Goal: Task Accomplishment & Management: Use online tool/utility

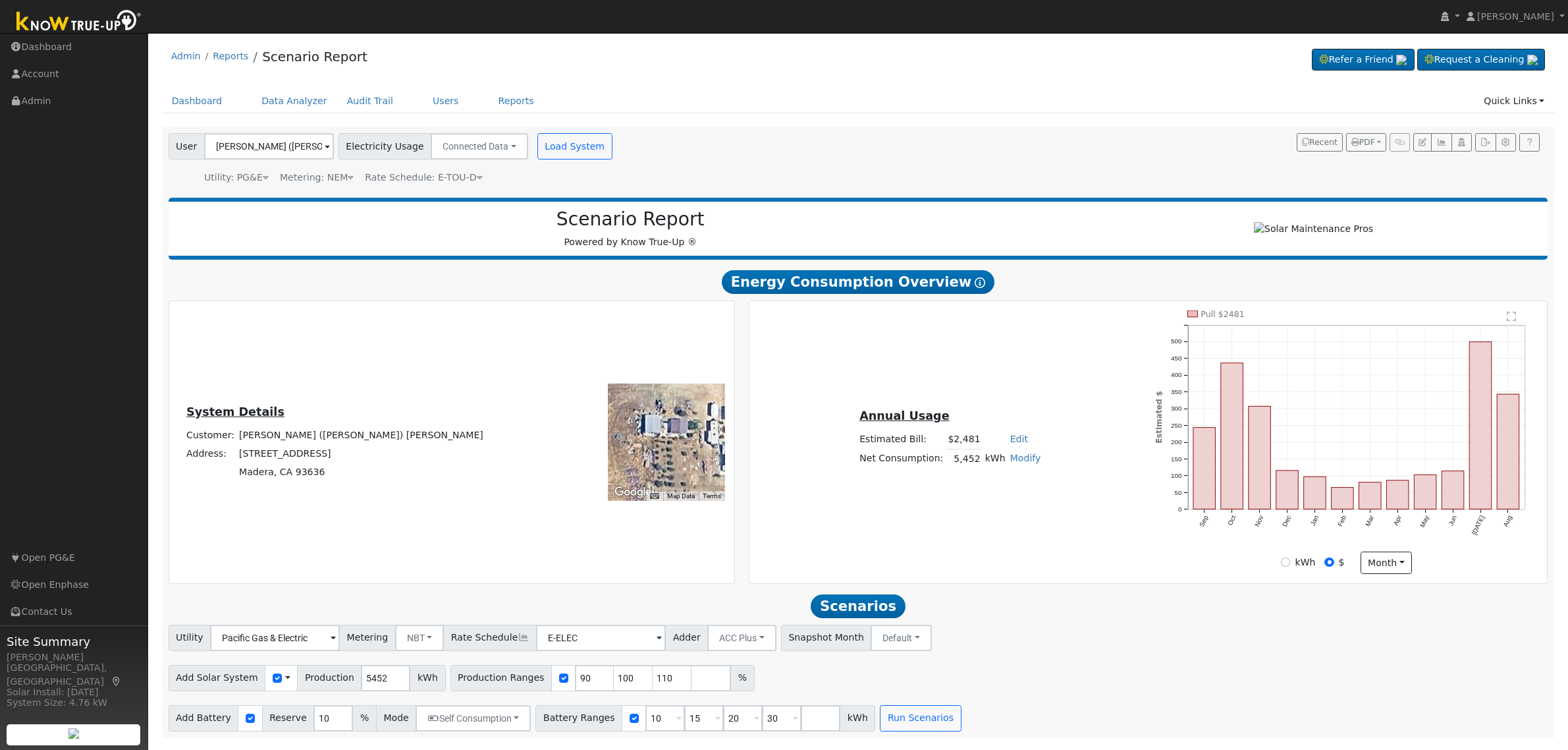
scroll to position [1, 0]
click at [575, 685] on input "90" at bounding box center [595, 678] width 39 height 26
type input "100"
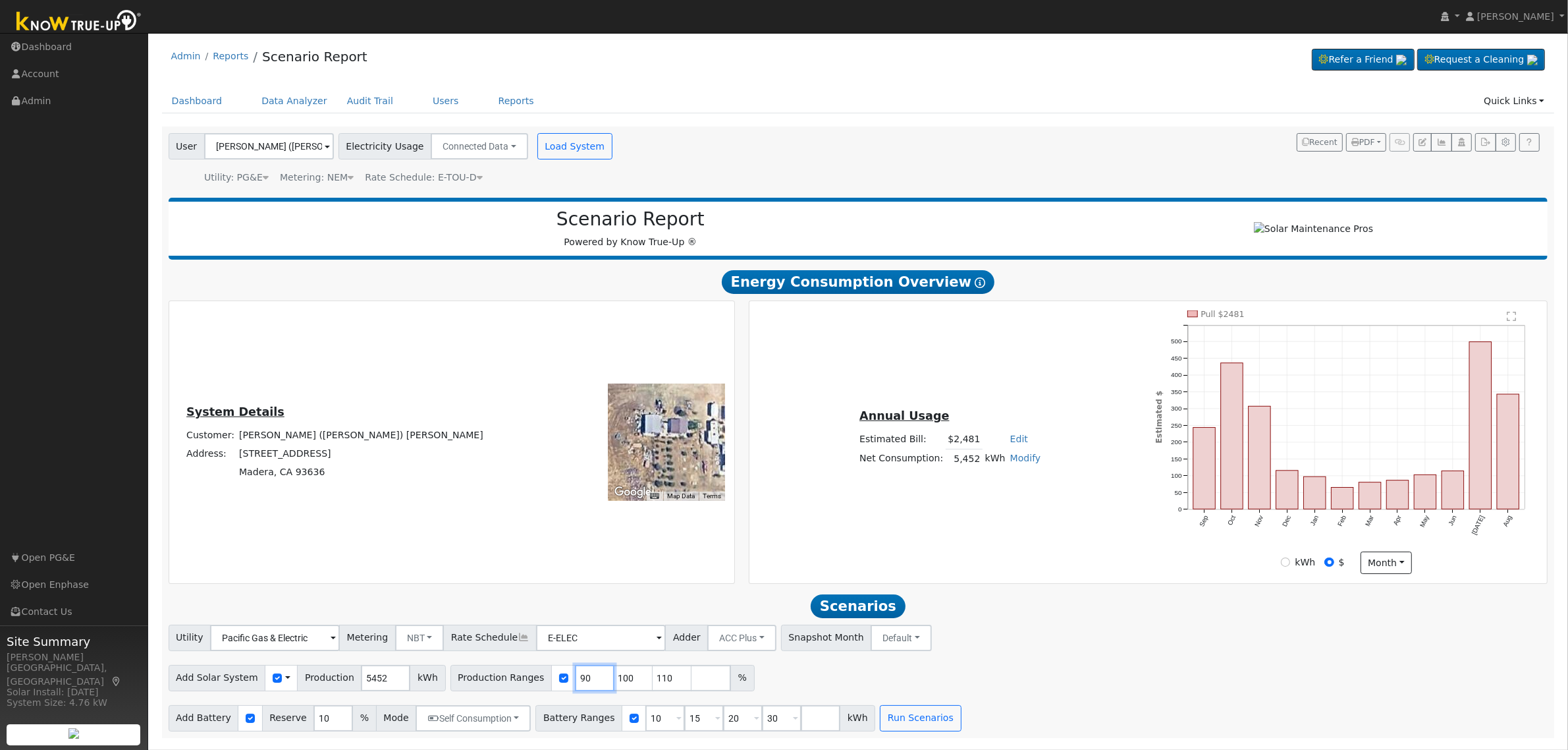
type input "110"
click at [575, 685] on input "100" at bounding box center [595, 678] width 39 height 26
type input "110"
type input "1"
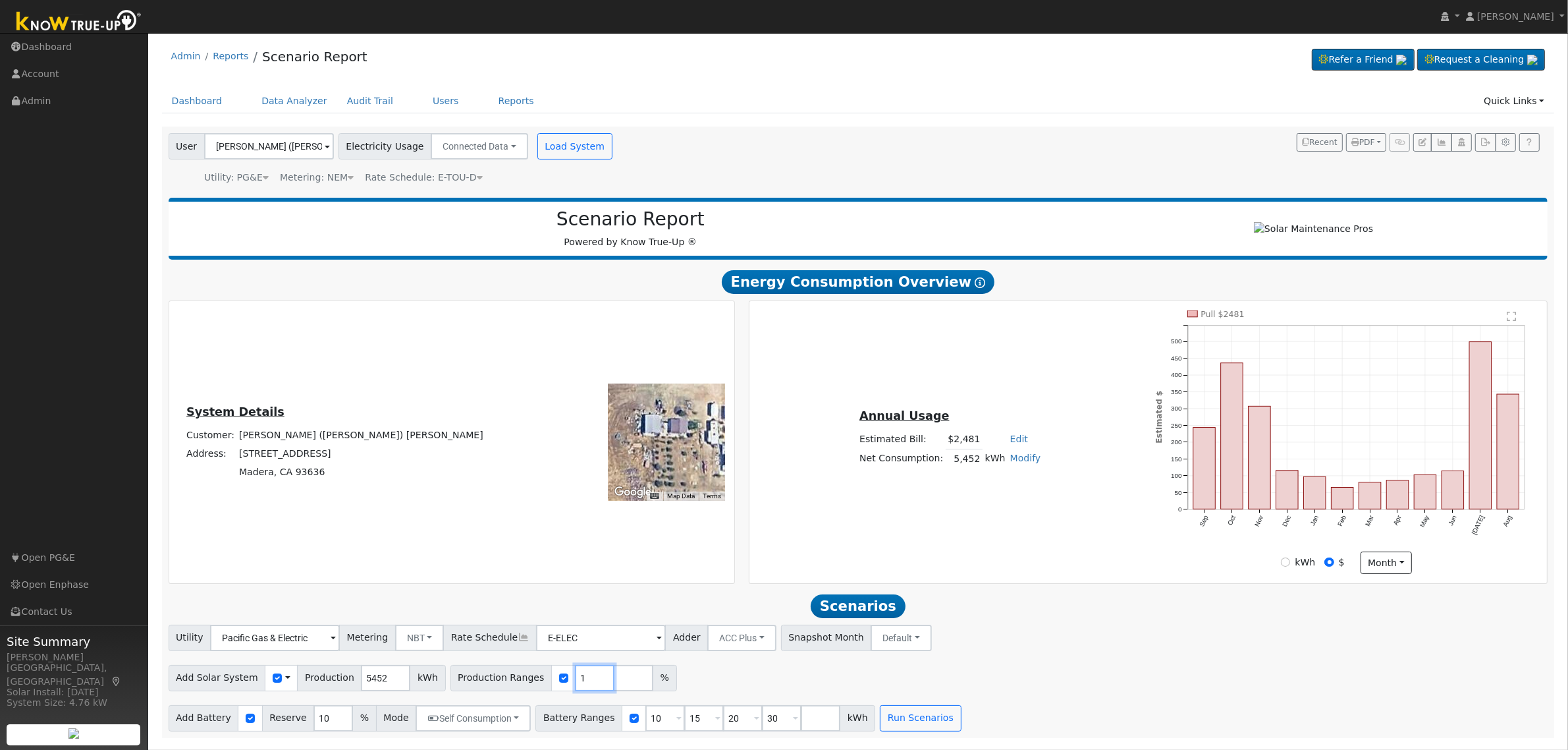
click at [575, 685] on input "1" at bounding box center [595, 678] width 39 height 26
click at [575, 685] on input "number" at bounding box center [595, 678] width 39 height 26
type input "1"
click at [575, 685] on input "1" at bounding box center [595, 678] width 39 height 26
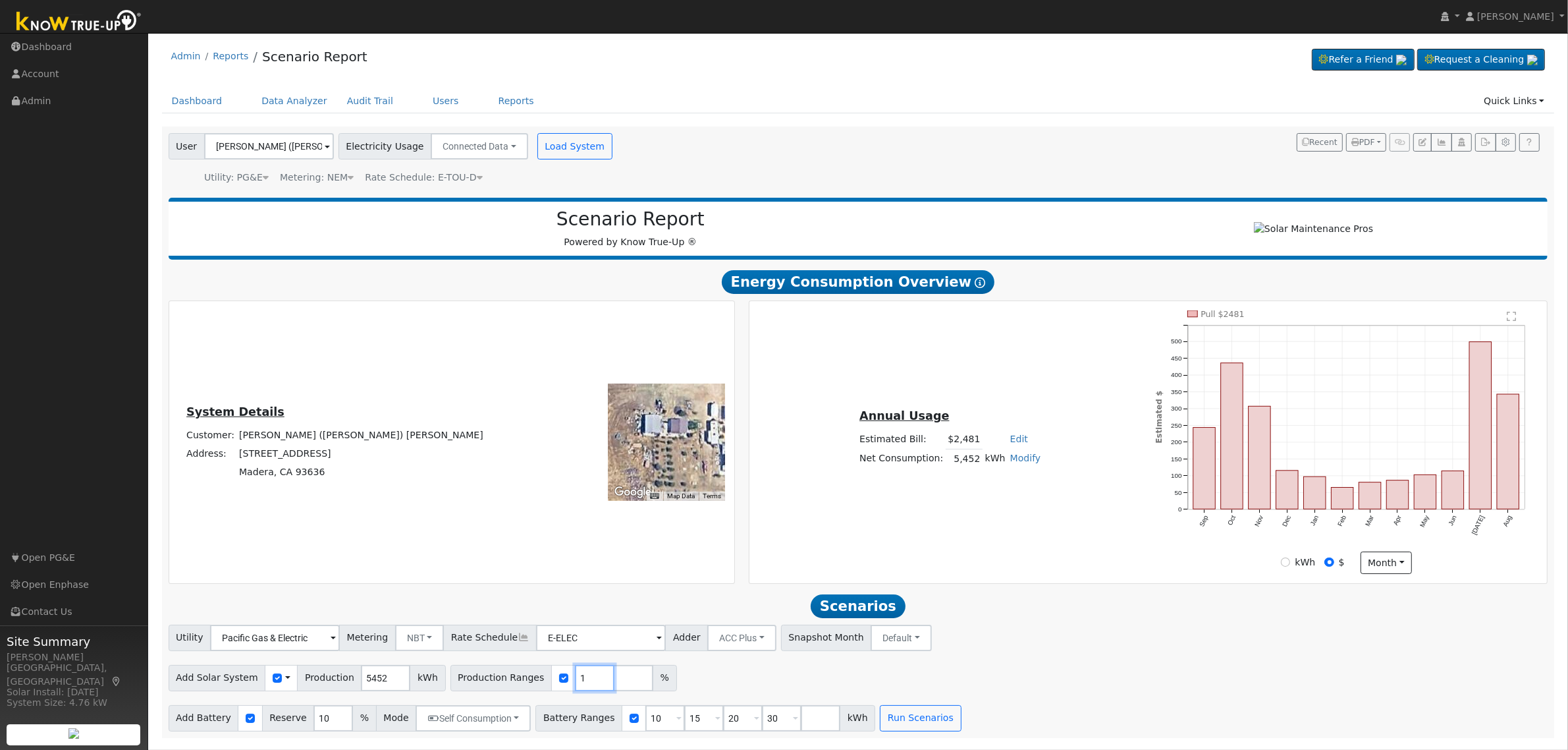
click at [575, 685] on input "1" at bounding box center [595, 678] width 39 height 26
type input "112"
click at [646, 729] on input "10" at bounding box center [665, 718] width 39 height 26
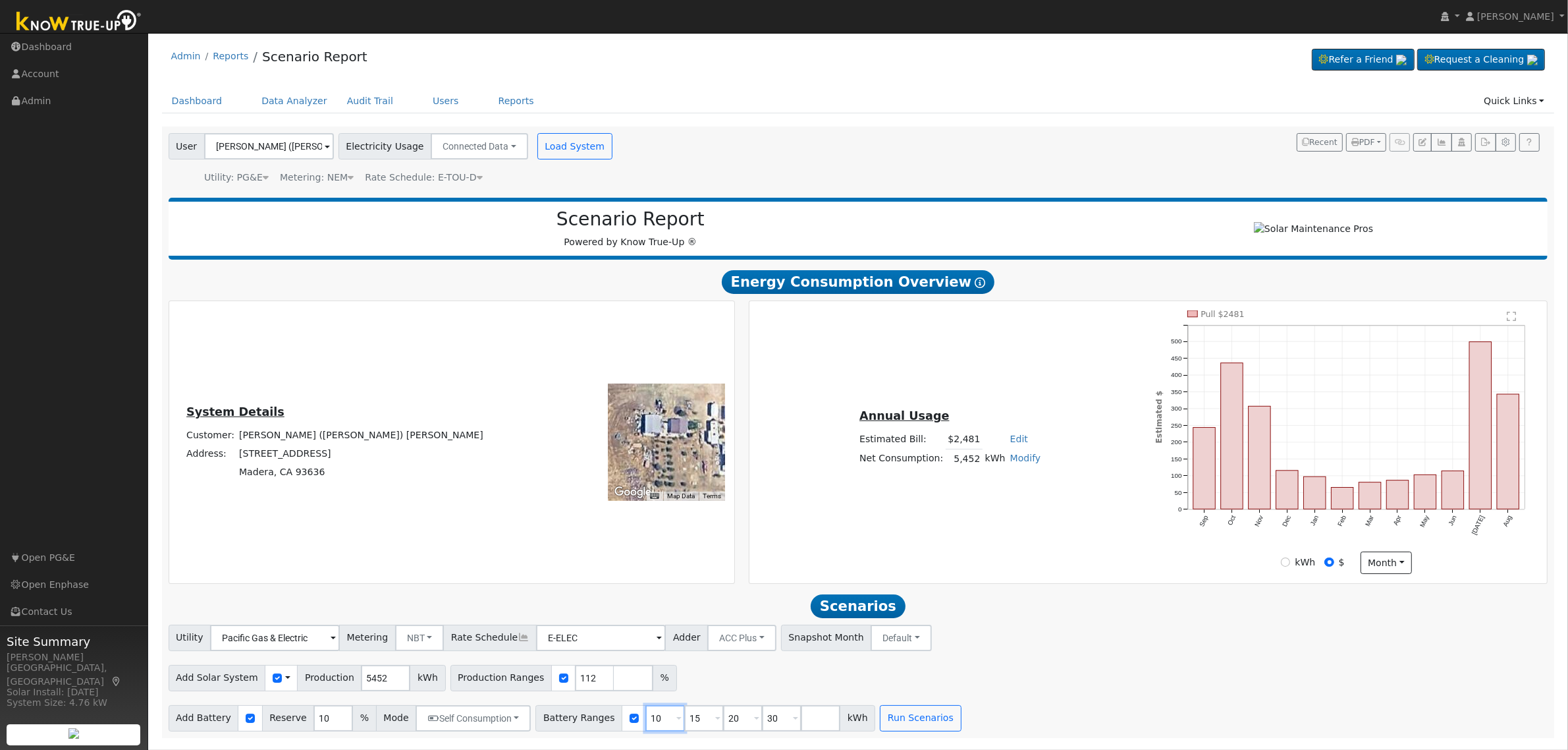
type input "15"
type input "20"
type input "30"
click at [646, 729] on input "15" at bounding box center [665, 718] width 39 height 26
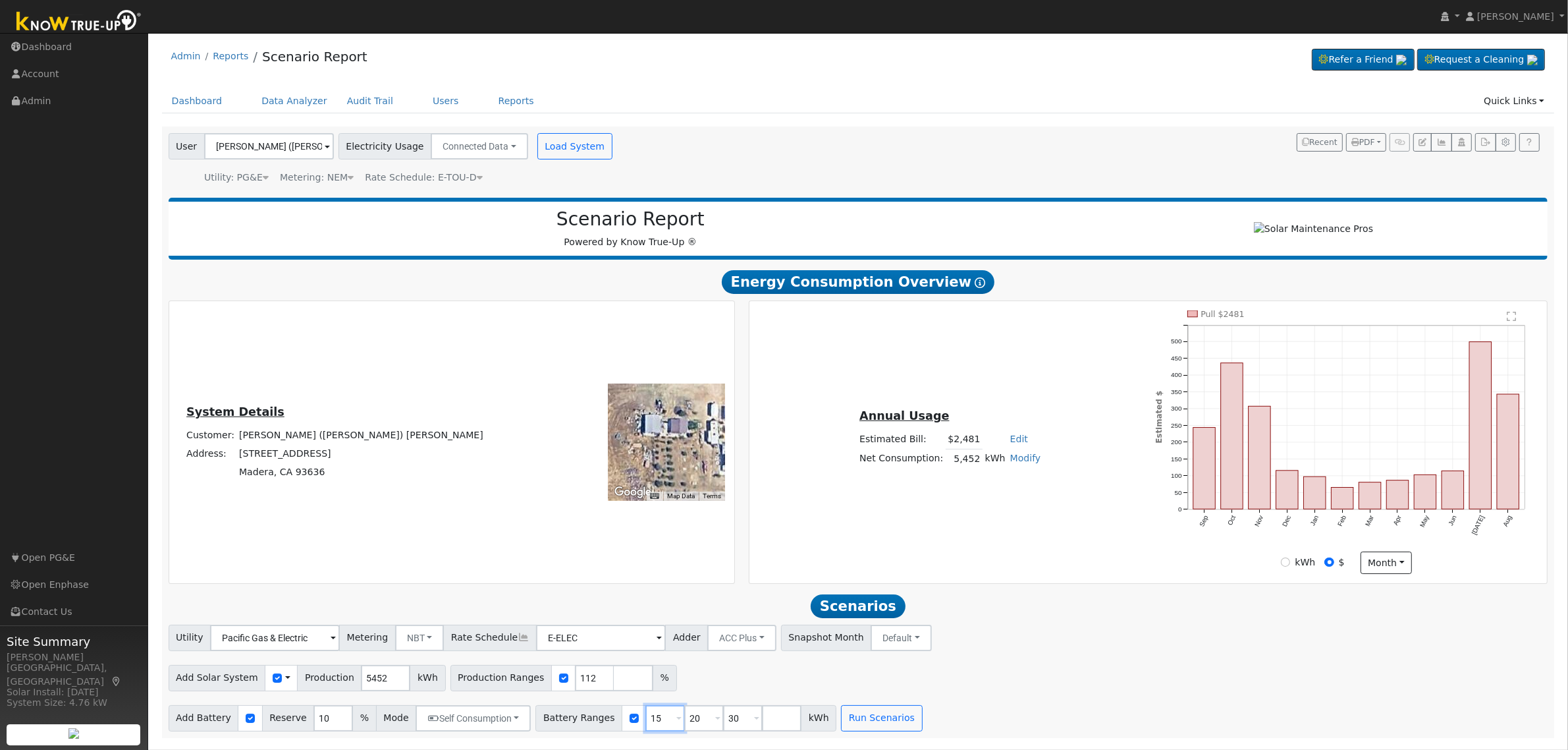
click at [646, 729] on input "15" at bounding box center [665, 718] width 39 height 26
type input "20"
type input "30"
click at [646, 729] on input "20" at bounding box center [665, 718] width 39 height 26
type input "30"
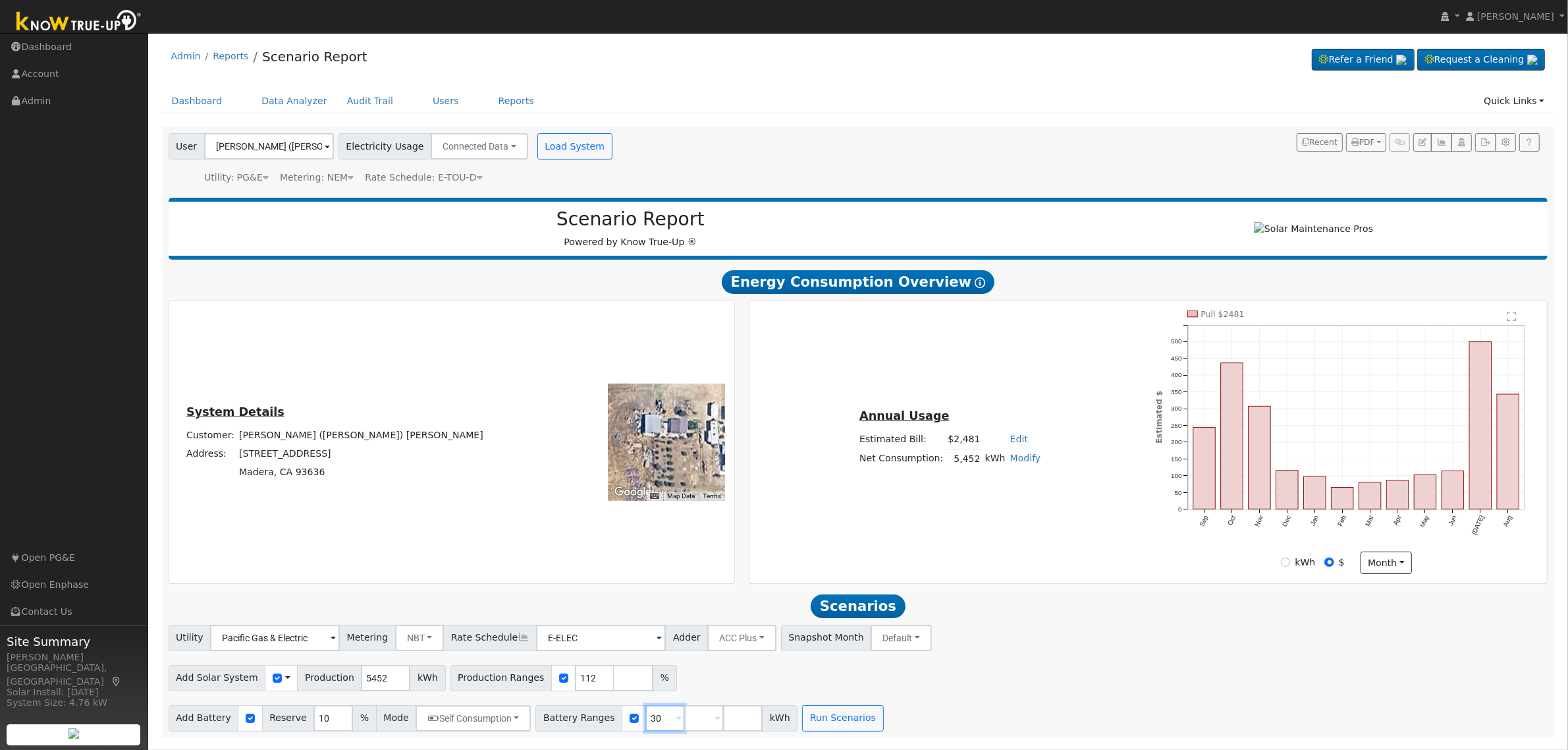
click at [646, 729] on input "30" at bounding box center [665, 718] width 39 height 26
click at [646, 729] on input "number" at bounding box center [665, 718] width 39 height 26
type input "10"
click at [781, 732] on button "Run Scenarios" at bounding box center [804, 718] width 81 height 26
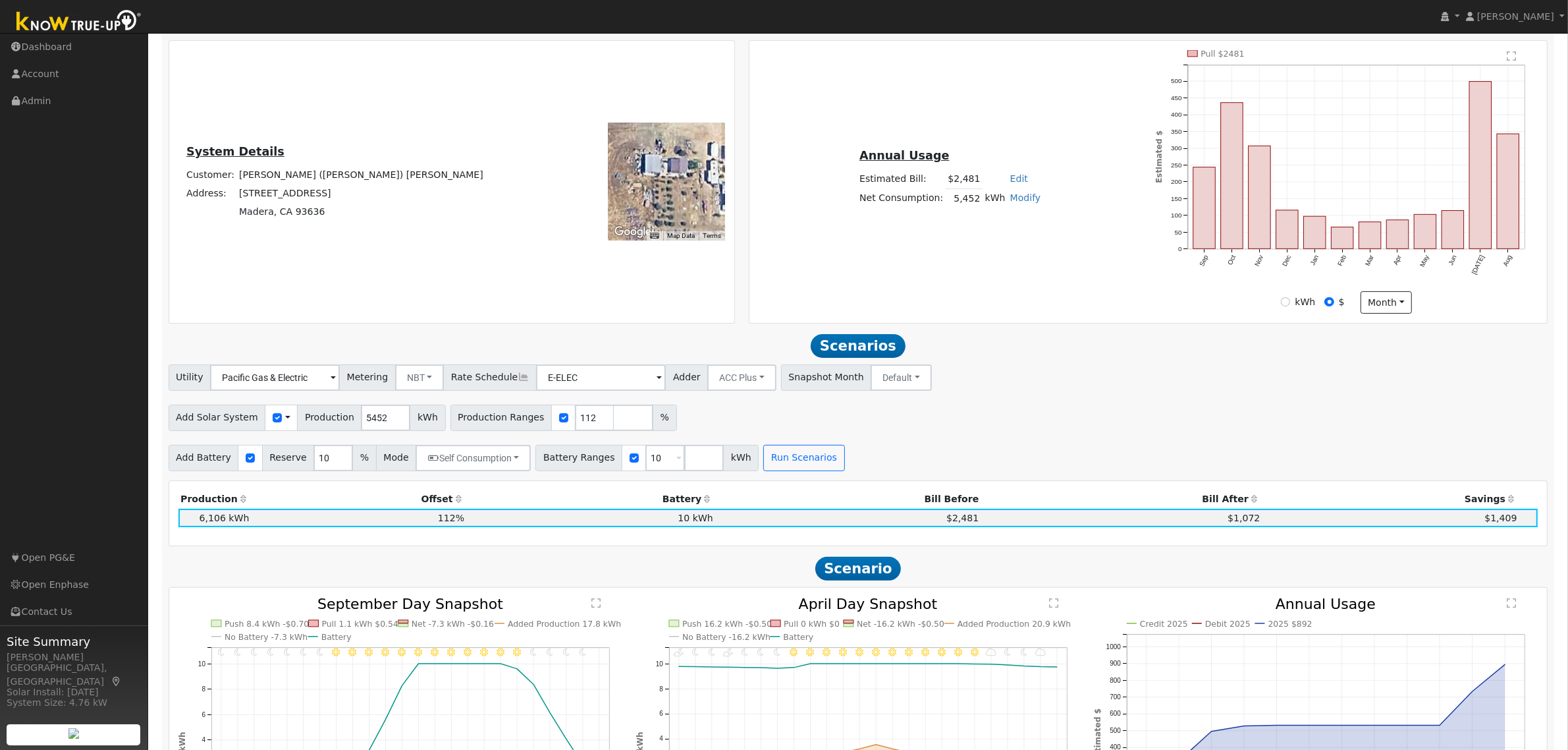
scroll to position [231, 0]
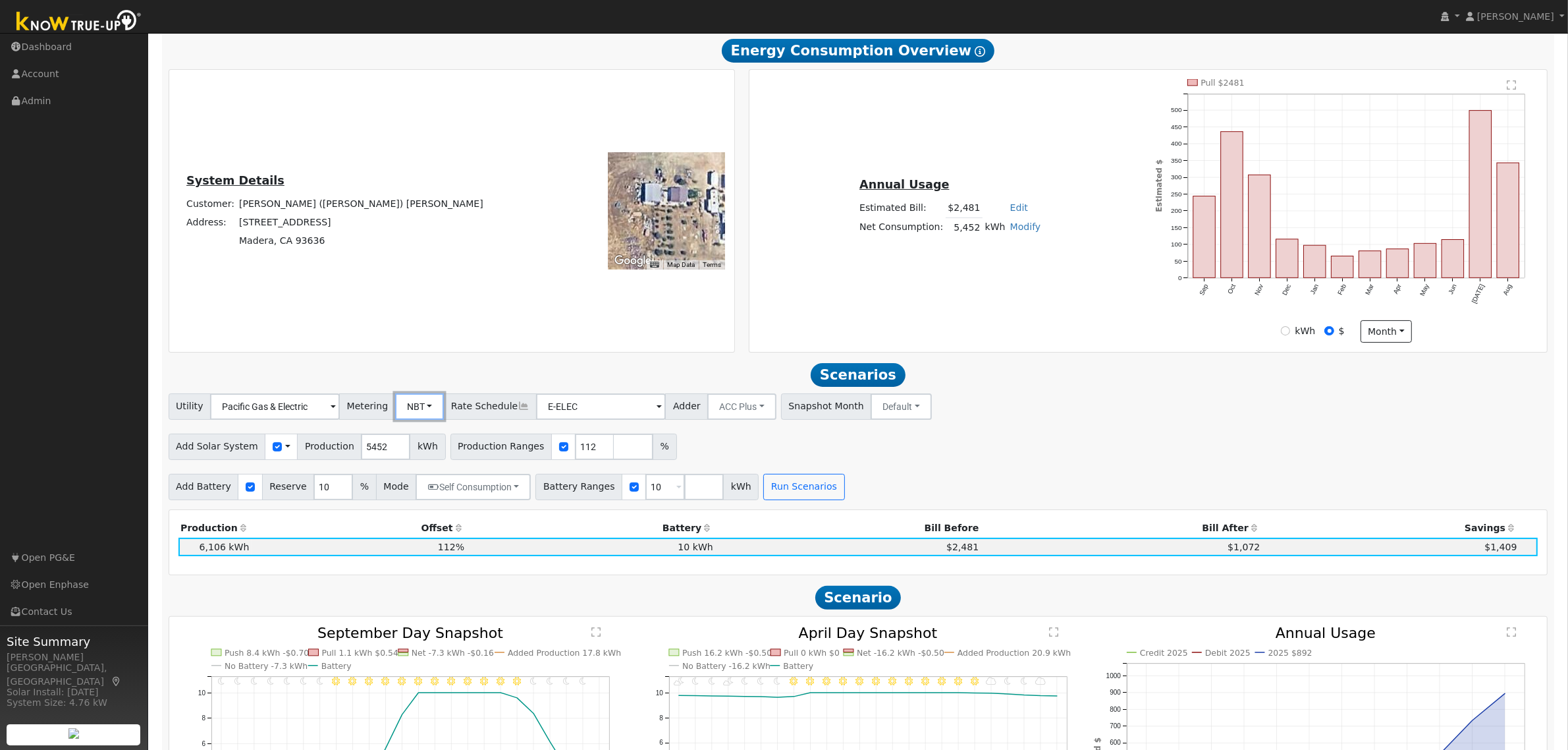
click at [429, 417] on button "NBT" at bounding box center [420, 407] width 49 height 26
click at [435, 443] on link "NEM" at bounding box center [435, 436] width 91 height 18
click at [316, 492] on input "10" at bounding box center [332, 487] width 39 height 26
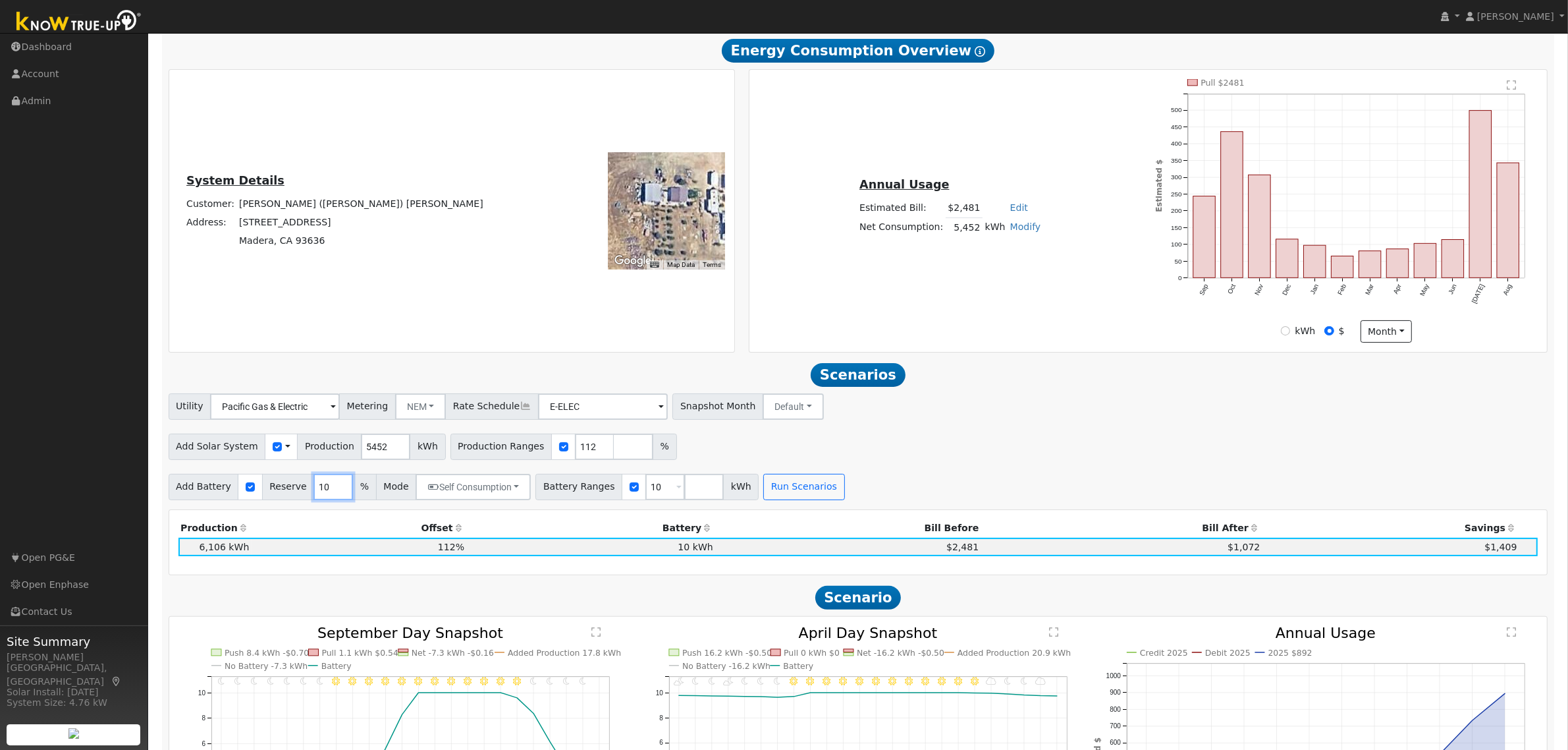
click at [316, 492] on input "10" at bounding box center [332, 487] width 39 height 26
type input "20"
click at [764, 488] on button "Run Scenarios" at bounding box center [804, 487] width 81 height 26
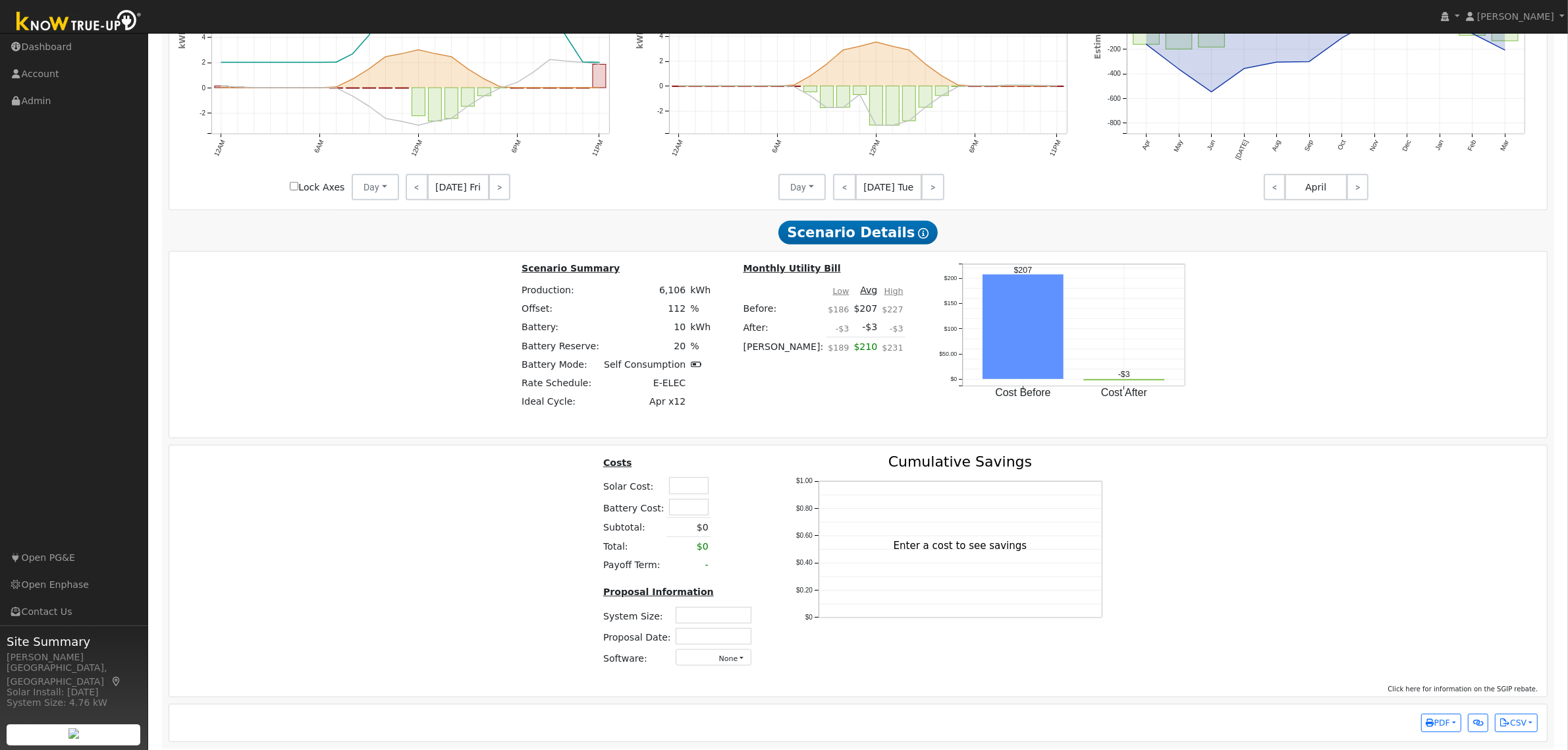
scroll to position [979, 0]
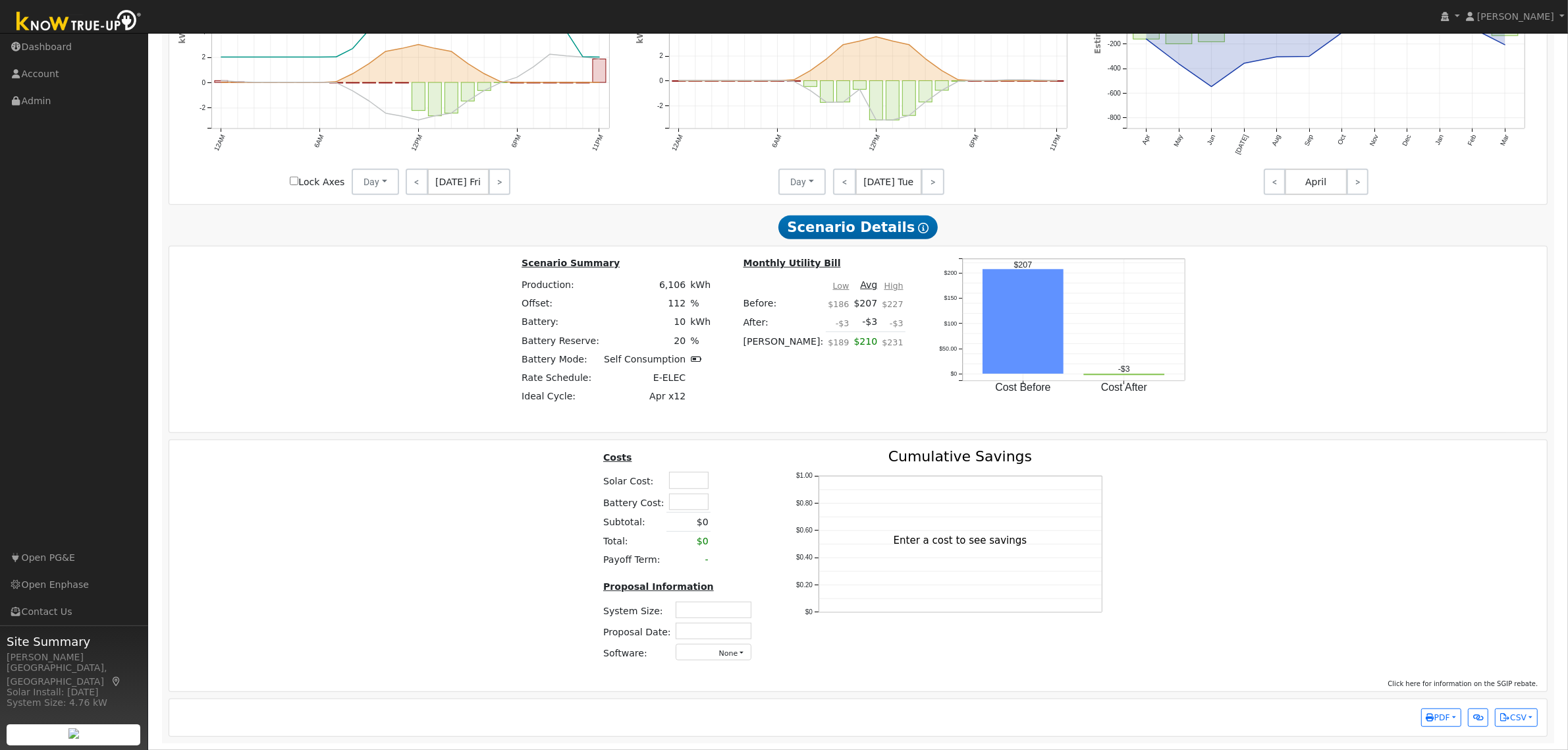
click at [684, 499] on input "text" at bounding box center [689, 502] width 39 height 16
type input "$12,000"
click at [689, 482] on input "text" at bounding box center [689, 480] width 39 height 16
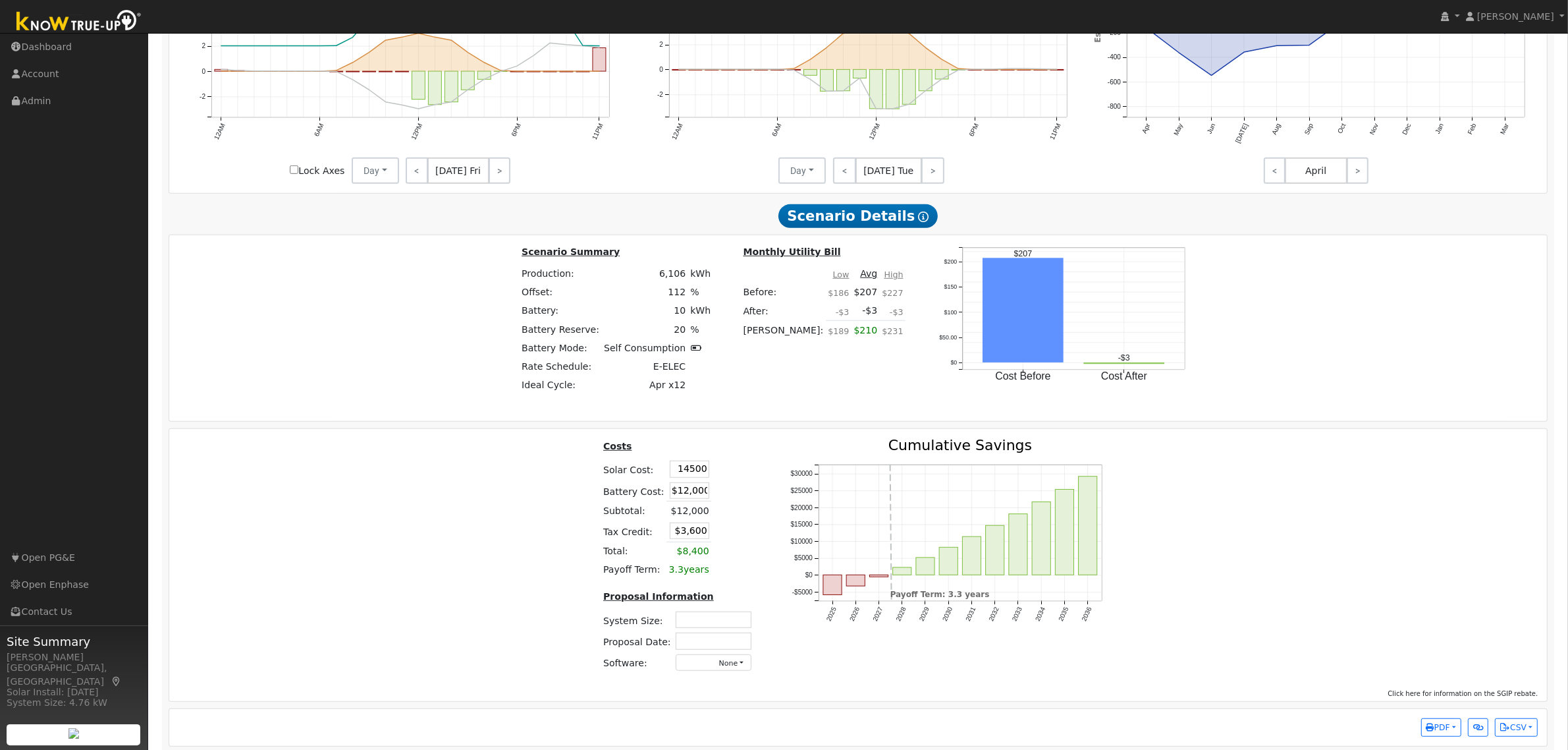
type input "$14,500"
click at [723, 499] on td at bounding box center [722, 491] width 23 height 22
click at [687, 539] on input "$7,950" at bounding box center [689, 531] width 39 height 16
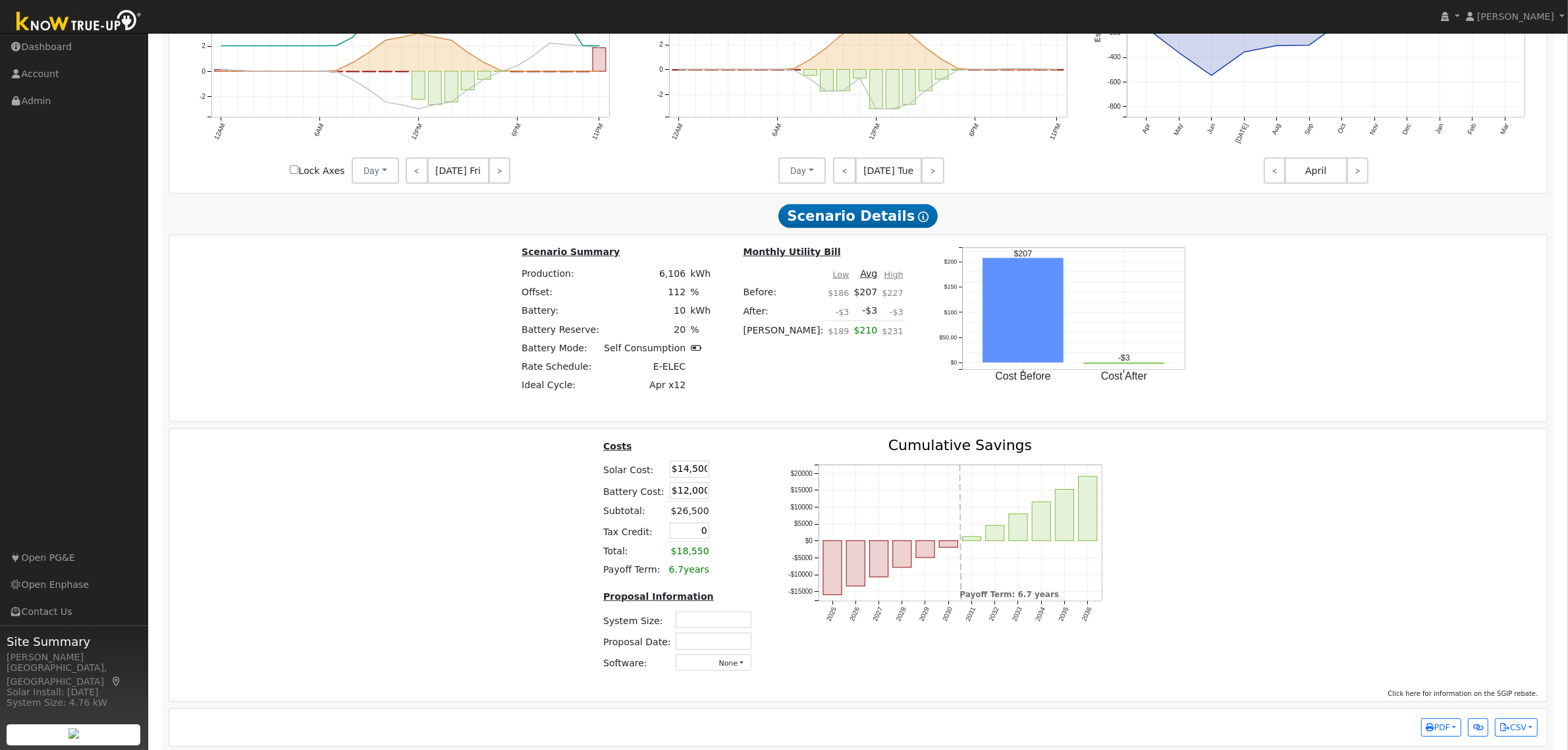
type input "$0"
click at [711, 531] on td at bounding box center [722, 531] width 23 height 22
click at [709, 628] on input "text" at bounding box center [713, 619] width 76 height 16
type input "4.15"
click at [698, 649] on input "text" at bounding box center [713, 640] width 76 height 16
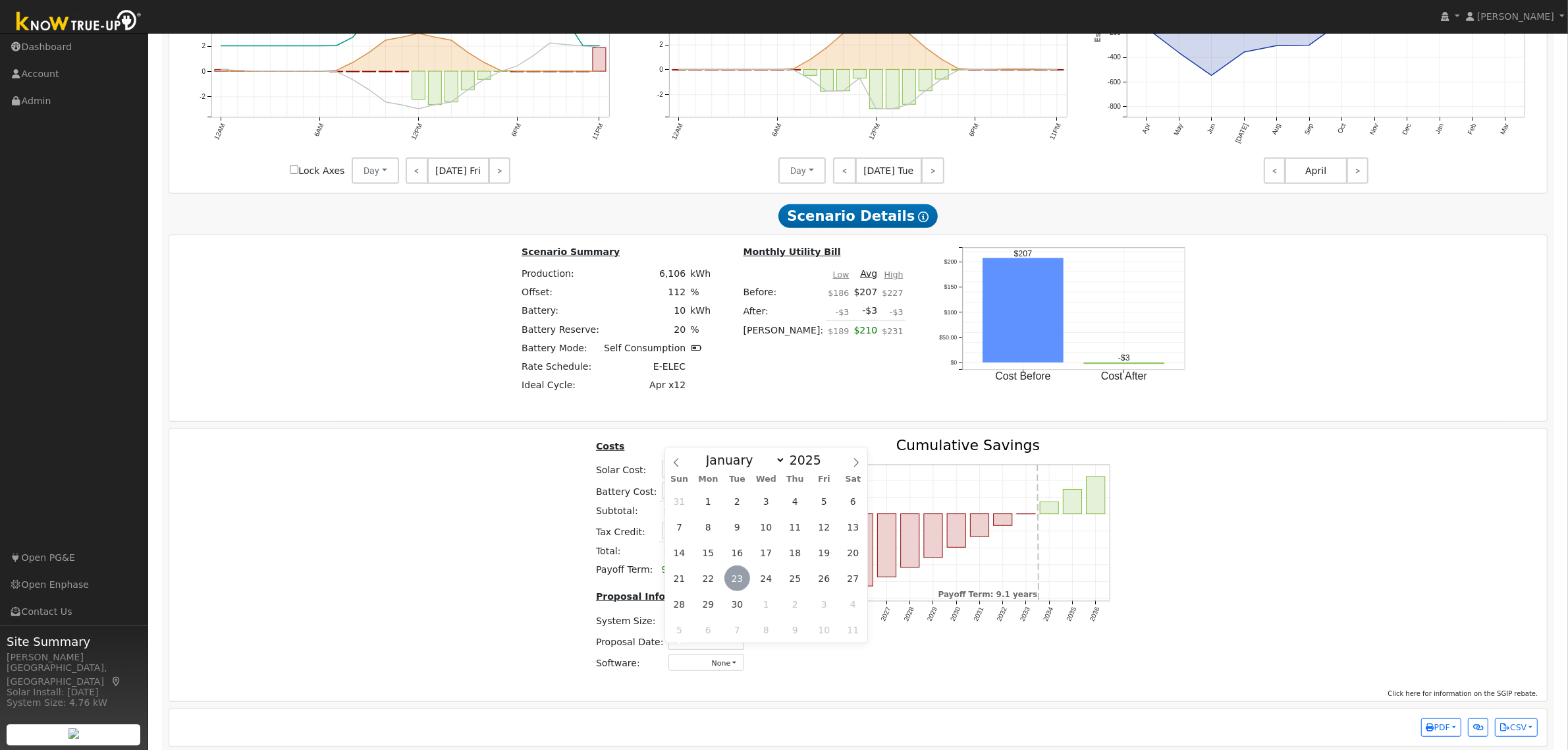
click at [736, 568] on span "23" at bounding box center [737, 578] width 26 height 26
type input "09/23/2025"
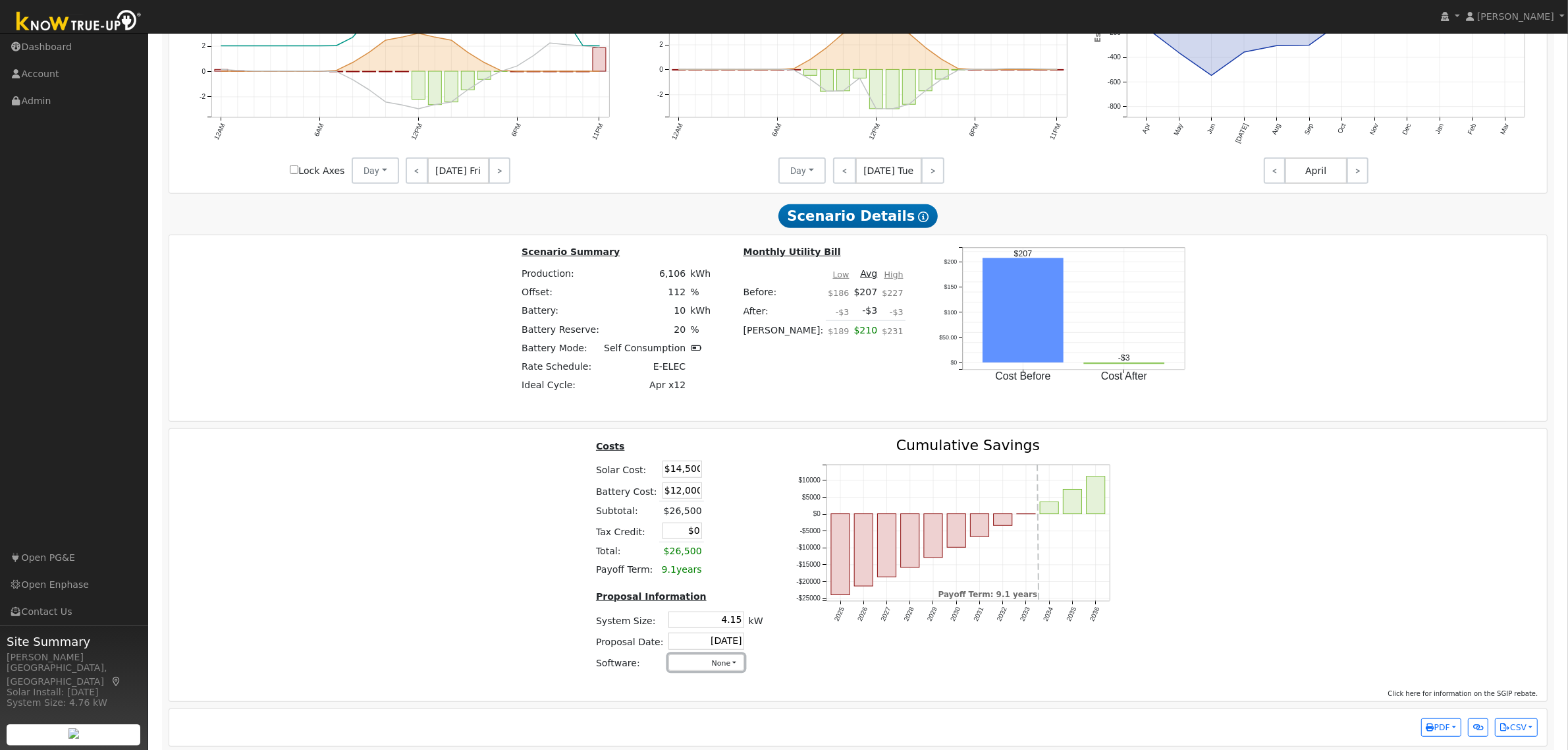
click at [712, 670] on button "None" at bounding box center [706, 662] width 76 height 16
click at [683, 555] on link "Aurora" at bounding box center [692, 545] width 94 height 18
click at [1337, 491] on div "Costs Solar Cost: $14,500 Battery Cost: $12,000 Subtotal: $26,500 Tax Credit: $…" at bounding box center [858, 560] width 1388 height 244
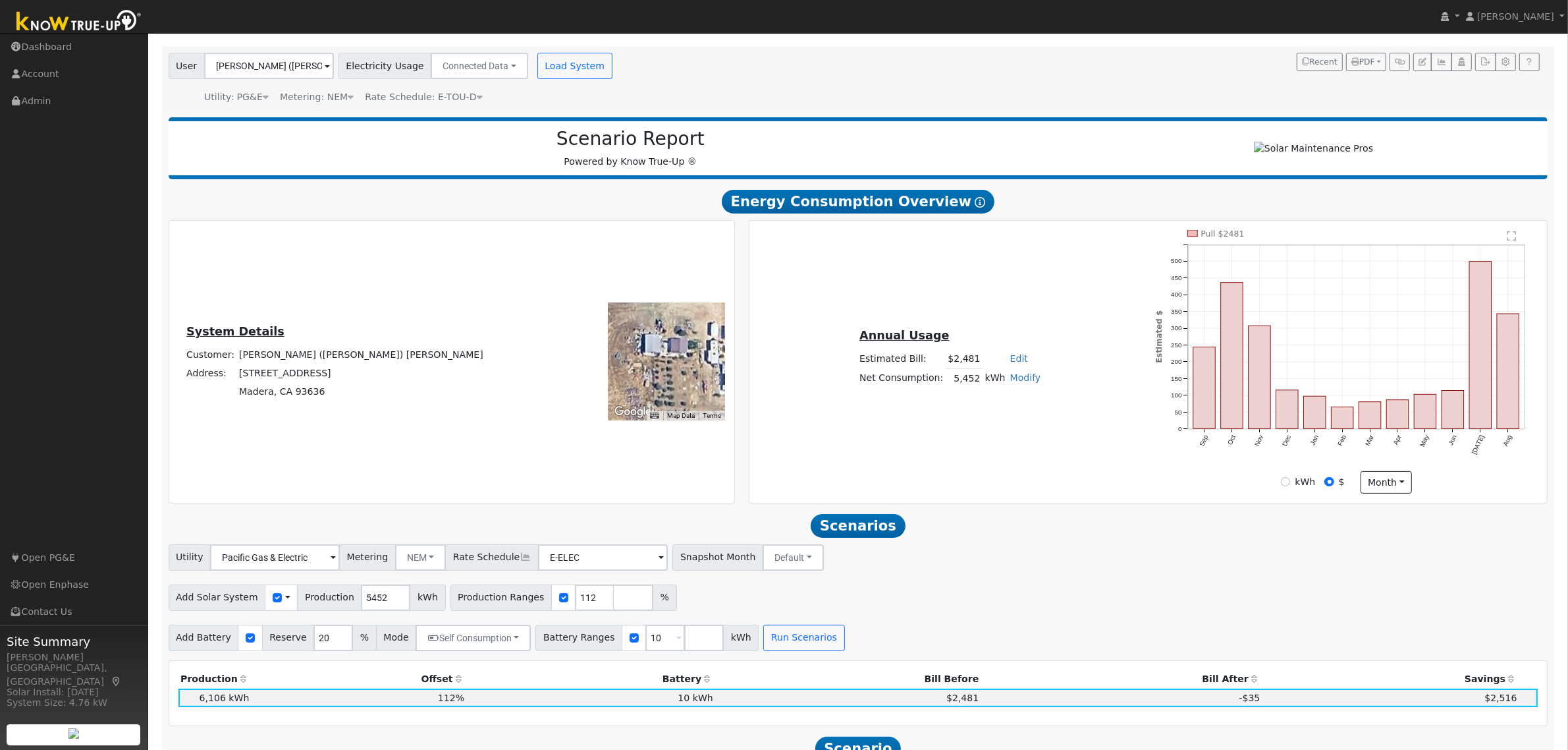
scroll to position [0, 0]
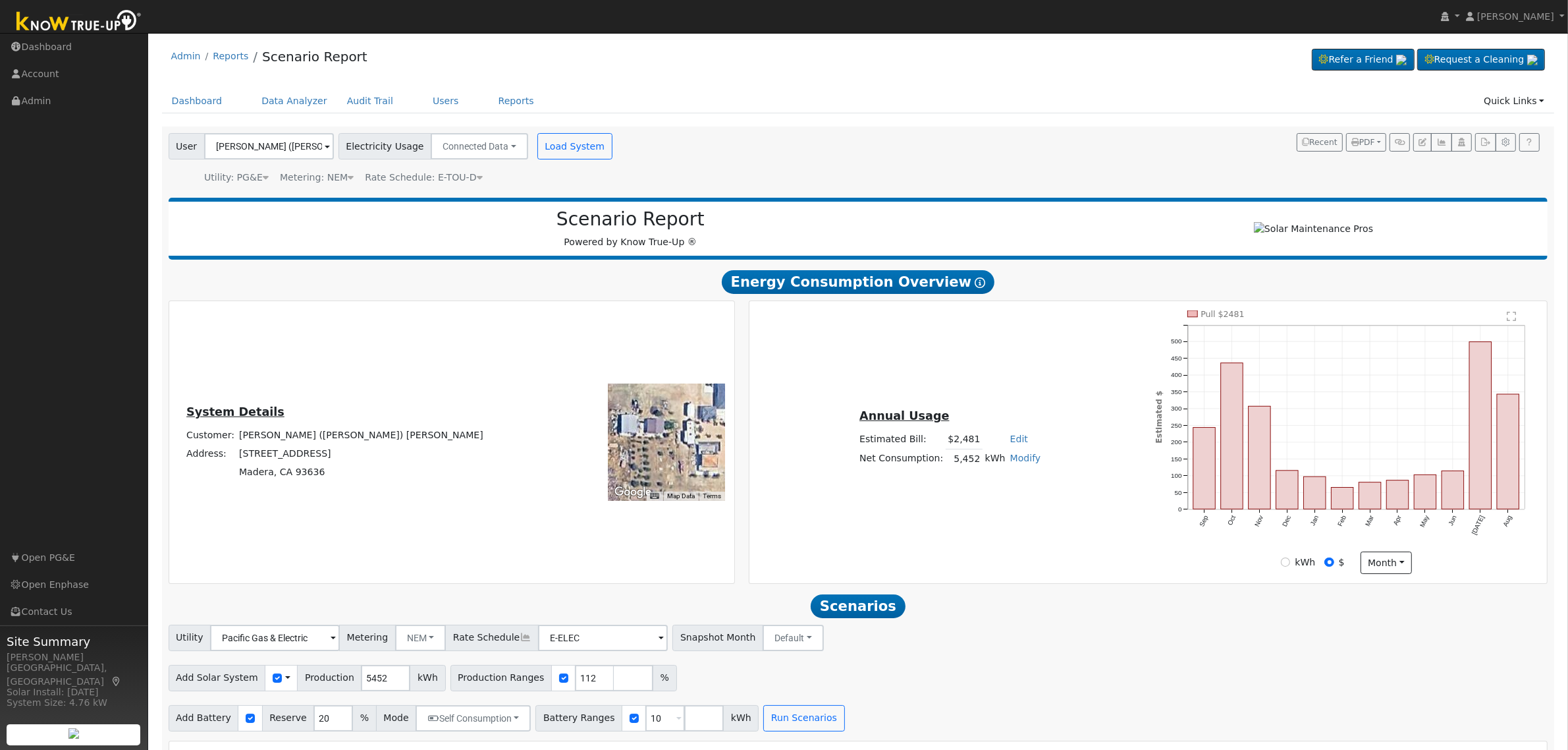
drag, startPoint x: 700, startPoint y: 446, endPoint x: 672, endPoint y: 446, distance: 28.0
click at [672, 446] on div at bounding box center [667, 442] width 117 height 117
drag, startPoint x: 679, startPoint y: 448, endPoint x: 647, endPoint y: 461, distance: 34.5
click at [647, 461] on div at bounding box center [667, 442] width 117 height 117
drag, startPoint x: 689, startPoint y: 455, endPoint x: 646, endPoint y: 436, distance: 47.0
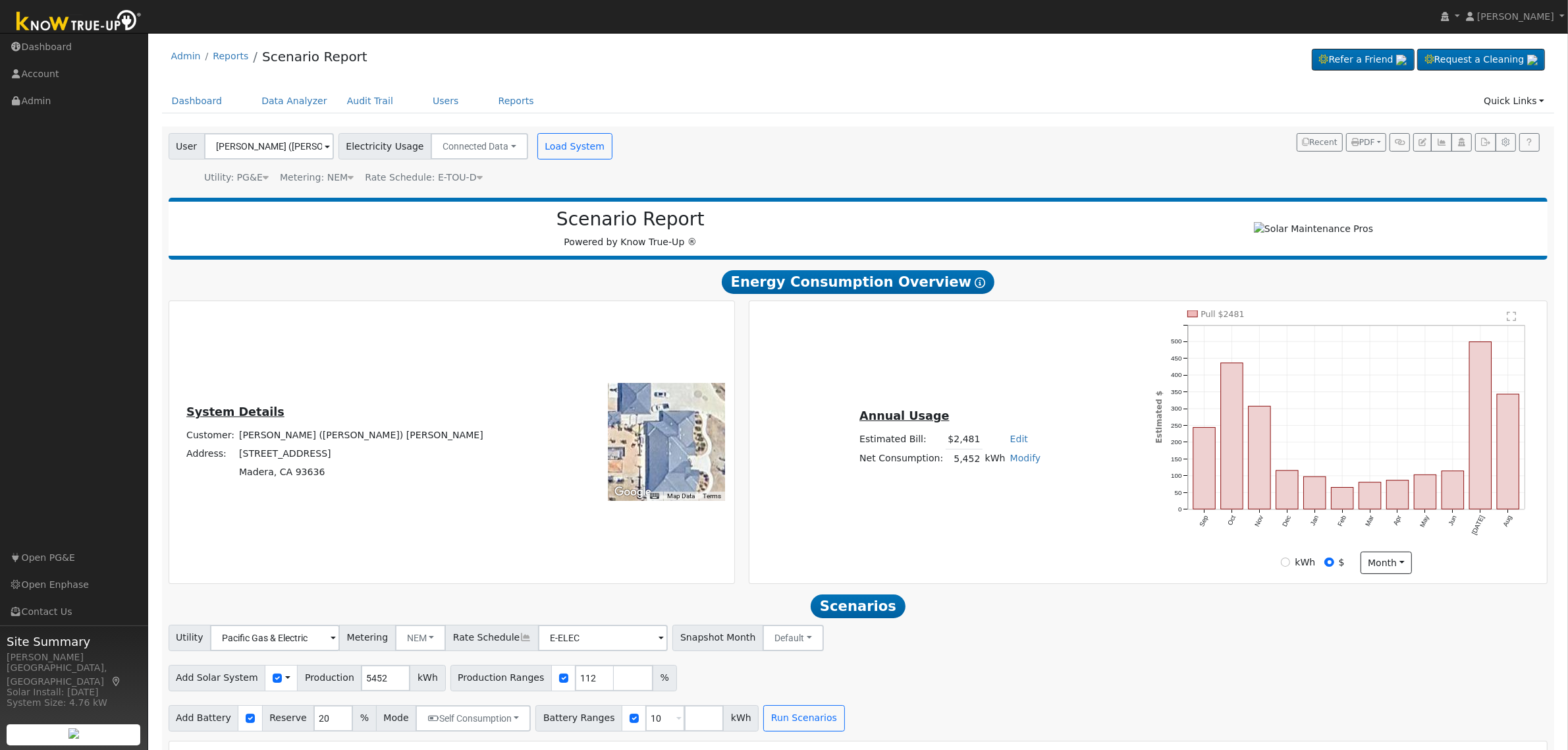
click at [646, 436] on div at bounding box center [667, 442] width 117 height 117
click at [1369, 139] on span "PDF" at bounding box center [1363, 143] width 24 height 9
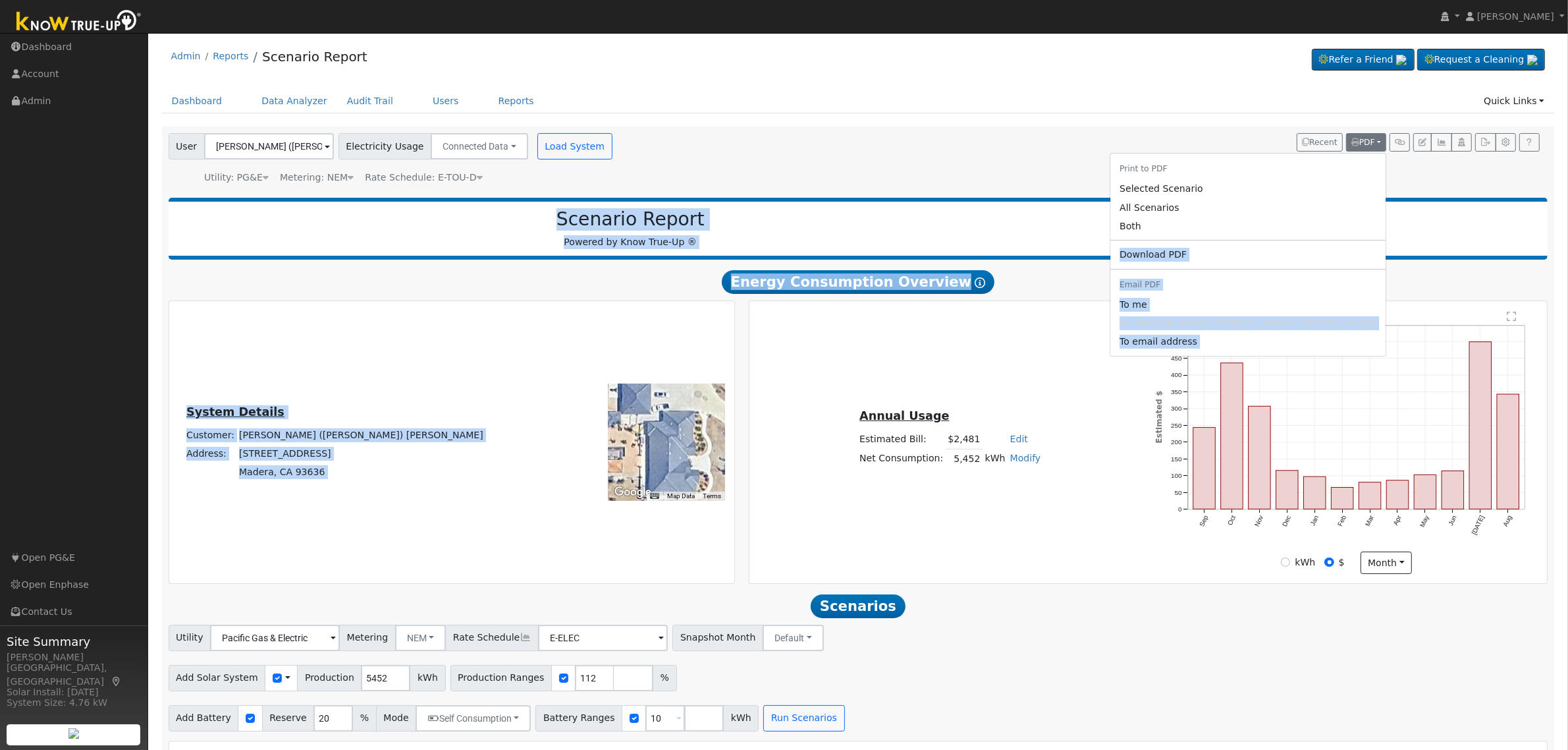
drag, startPoint x: 1298, startPoint y: 226, endPoint x: 795, endPoint y: 432, distance: 543.5
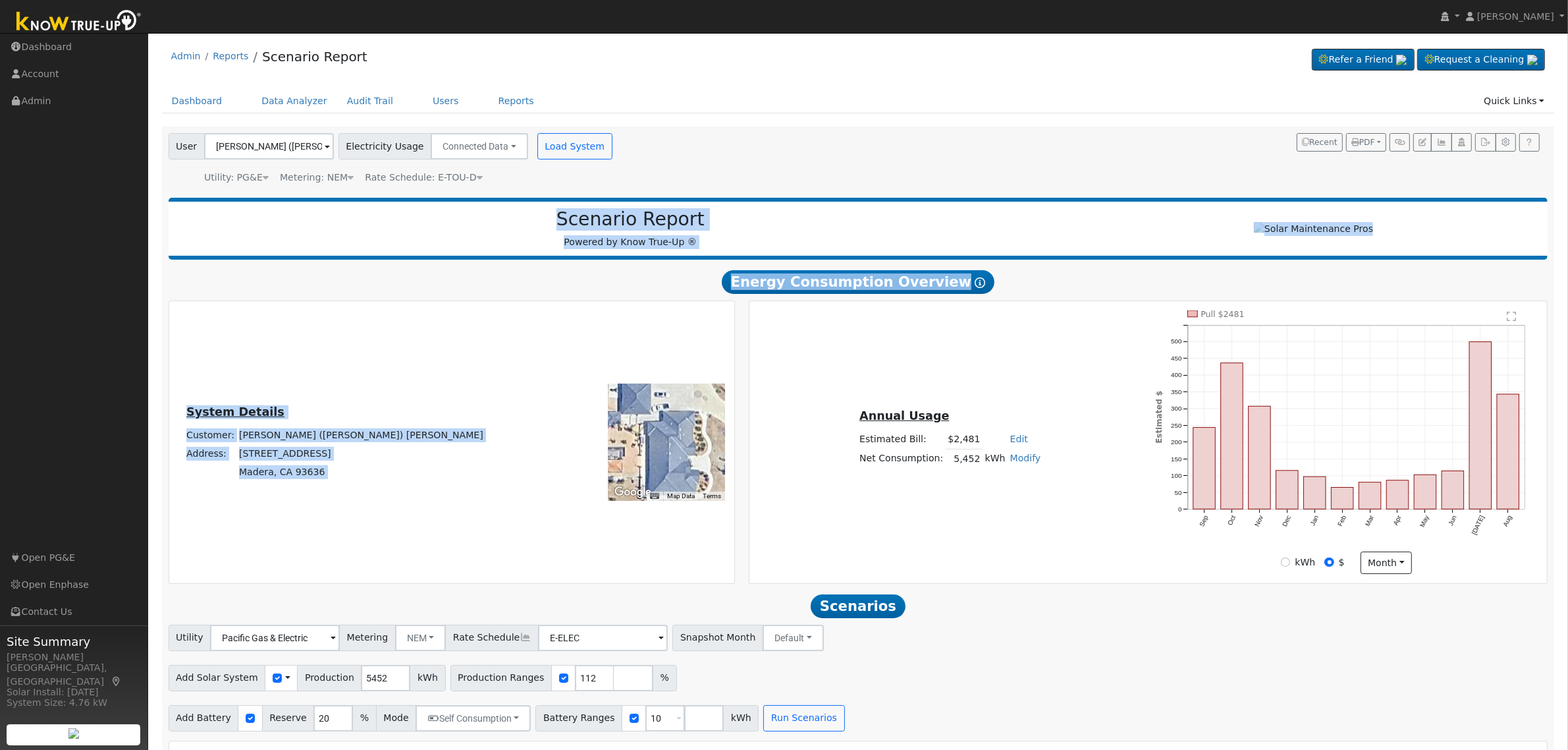
click at [864, 398] on div "Annual Usage Estimated Bill: $2,481 Edit Estimated Bill $ Annual Net Consumptio…" at bounding box center [1149, 442] width 793 height 263
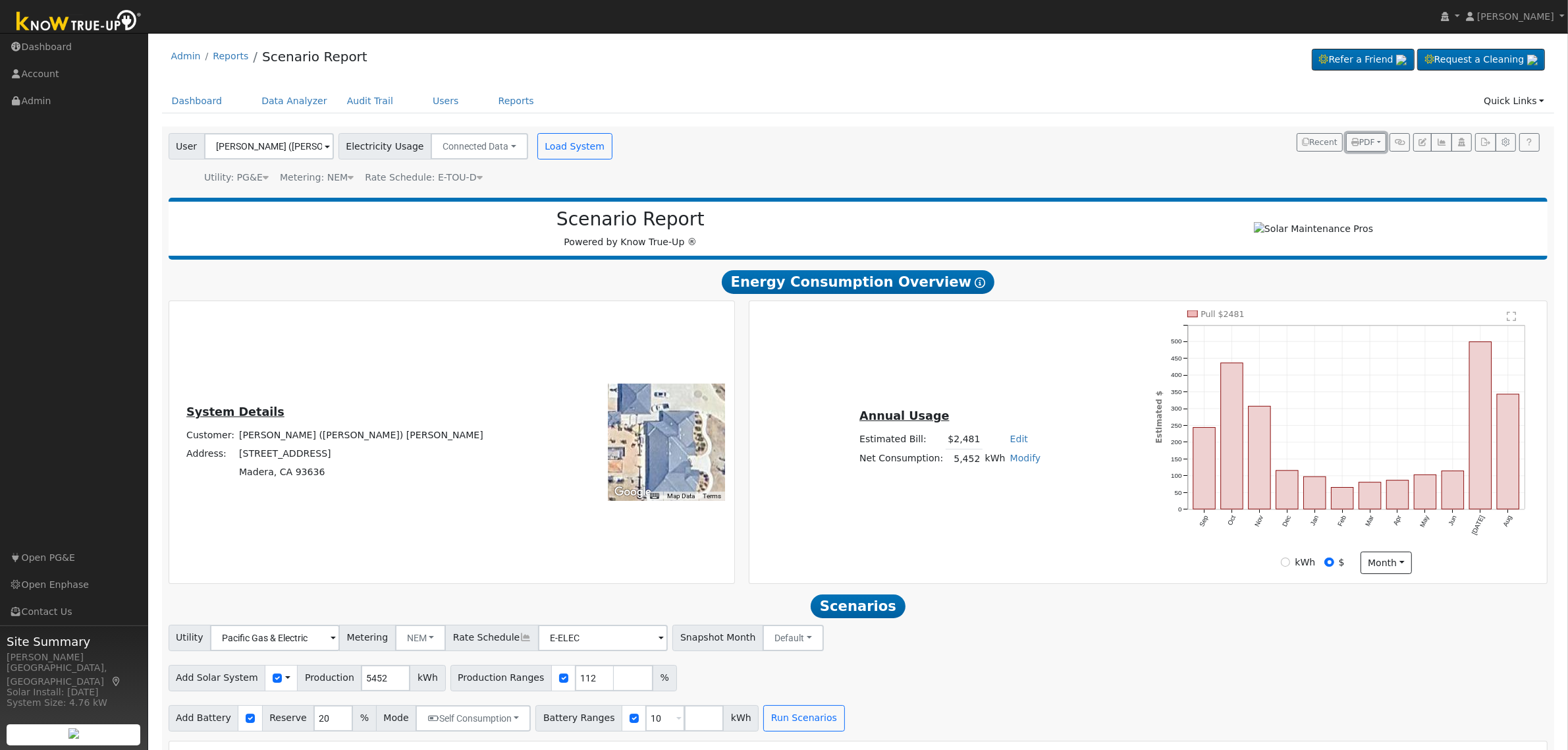
click at [1364, 143] on span "PDF" at bounding box center [1363, 143] width 24 height 9
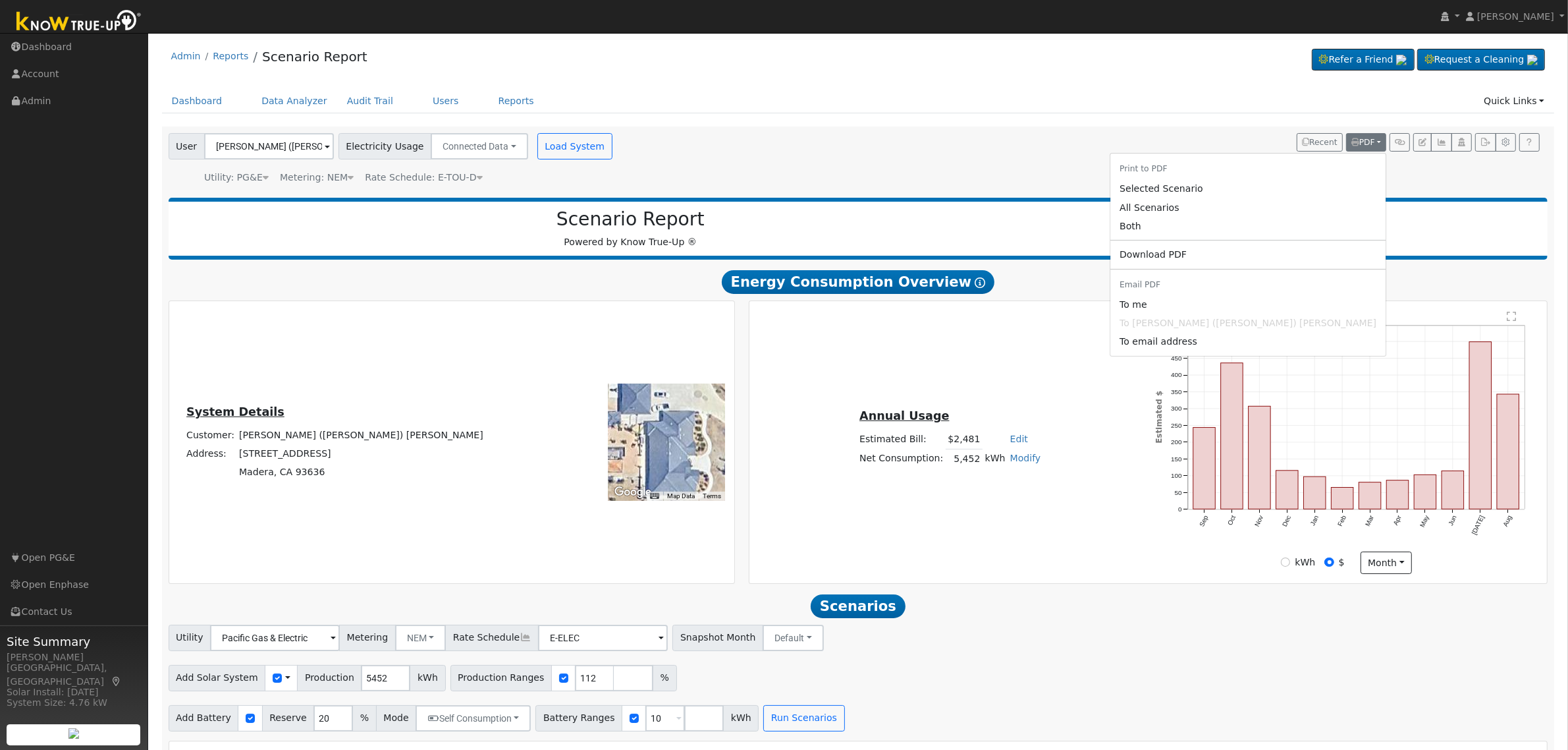
click at [1289, 231] on link "Both" at bounding box center [1247, 226] width 275 height 18
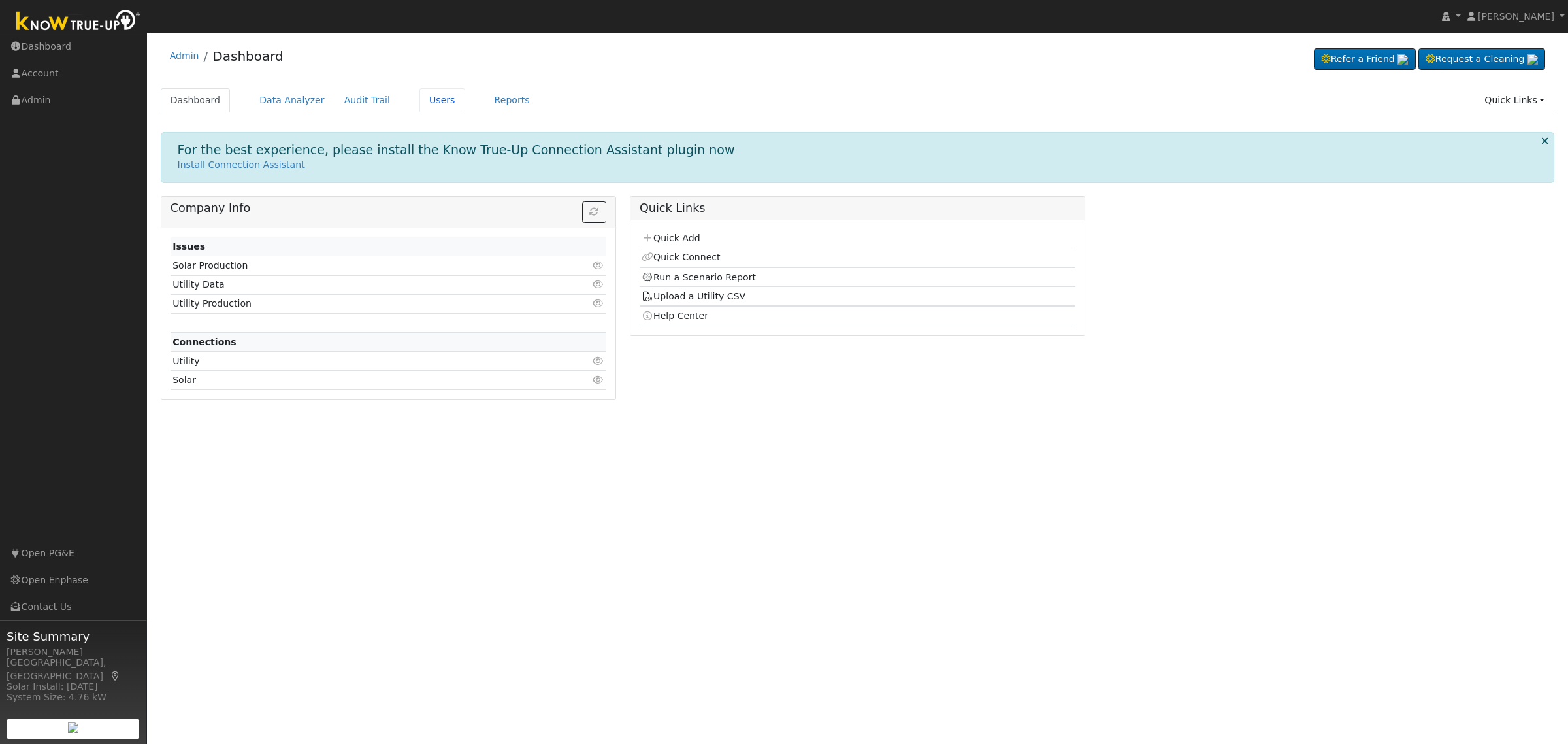
click at [420, 102] on link "Users" at bounding box center [442, 100] width 45 height 24
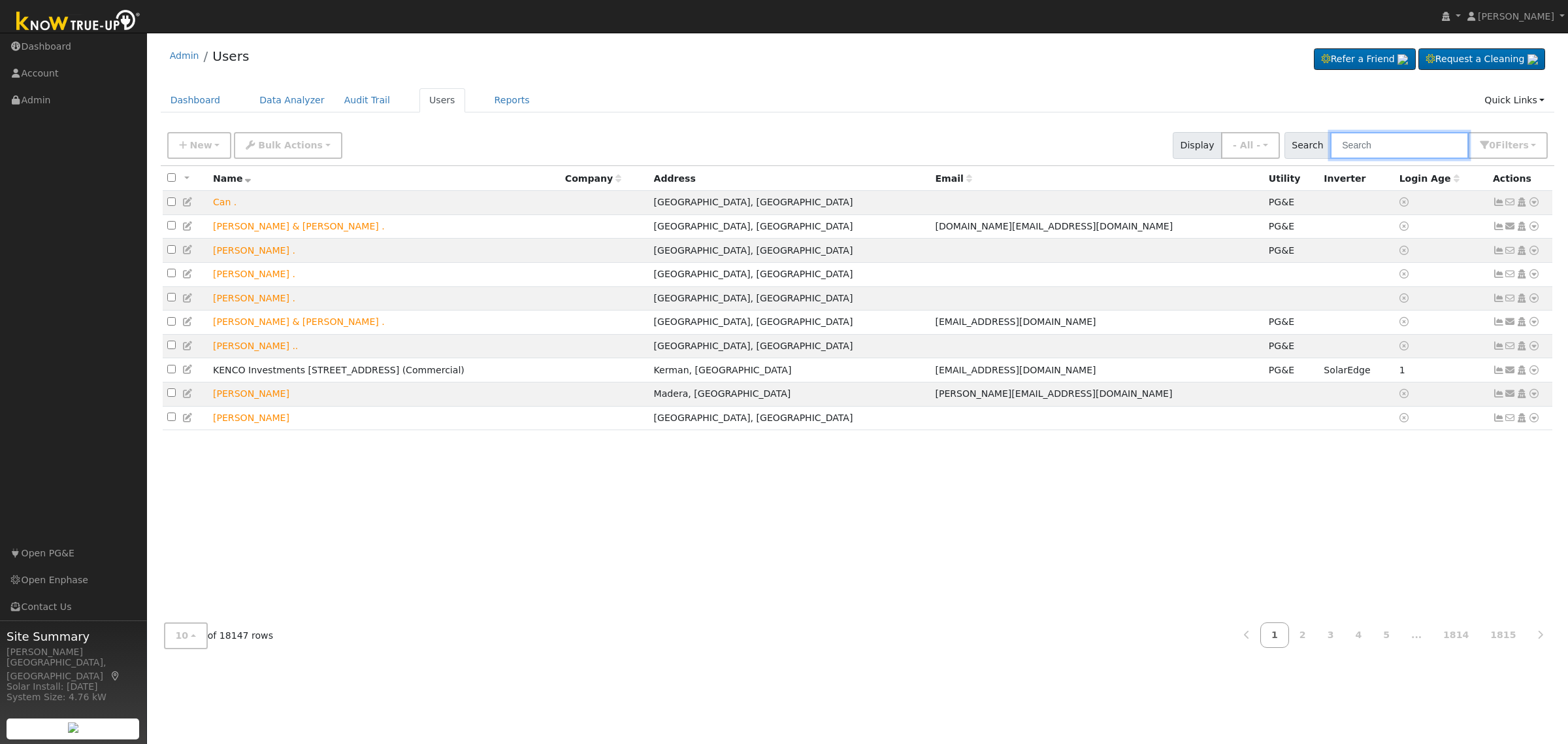
click at [1411, 144] on input "text" at bounding box center [1399, 146] width 139 height 27
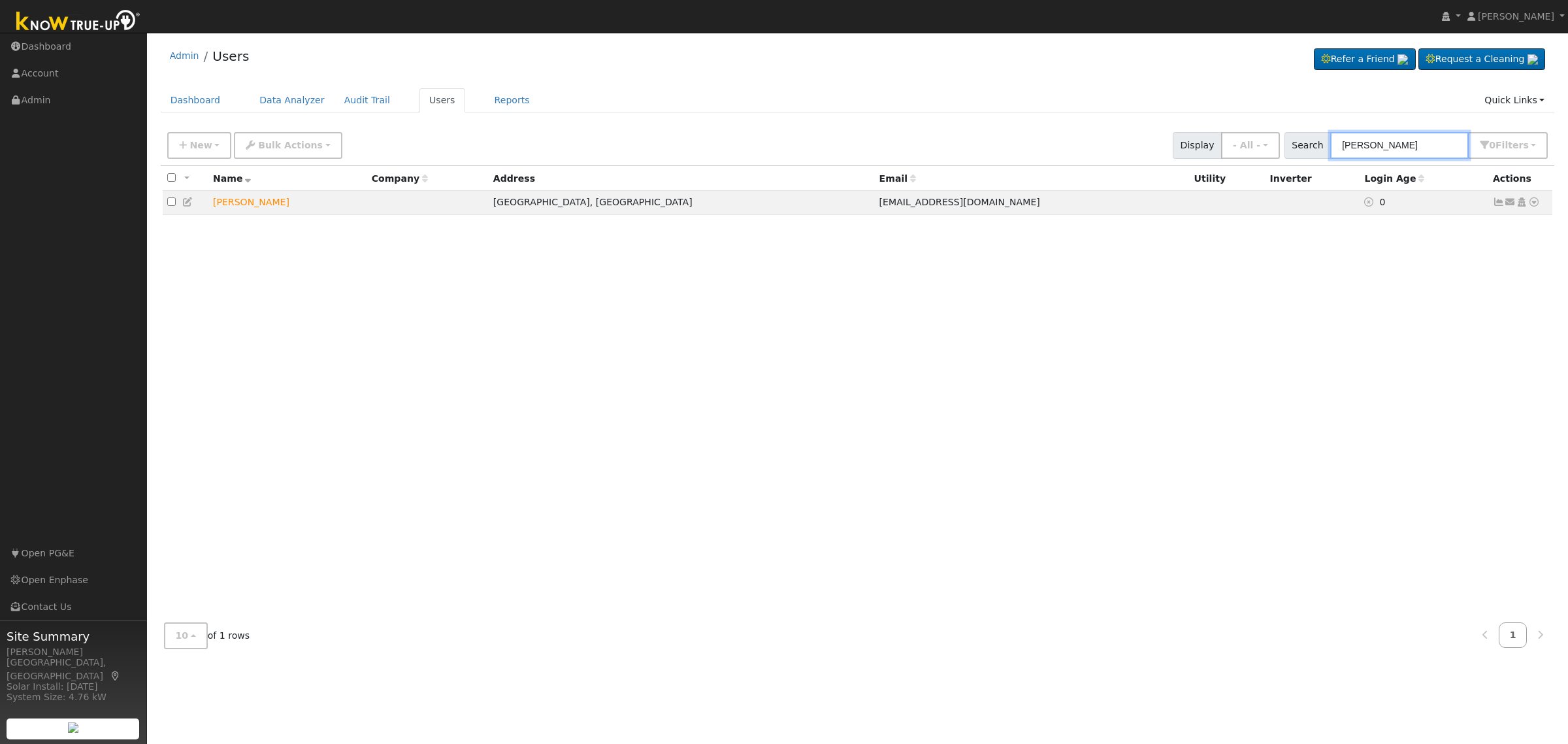
type input "[PERSON_NAME]"
click at [1533, 203] on icon at bounding box center [1534, 202] width 12 height 9
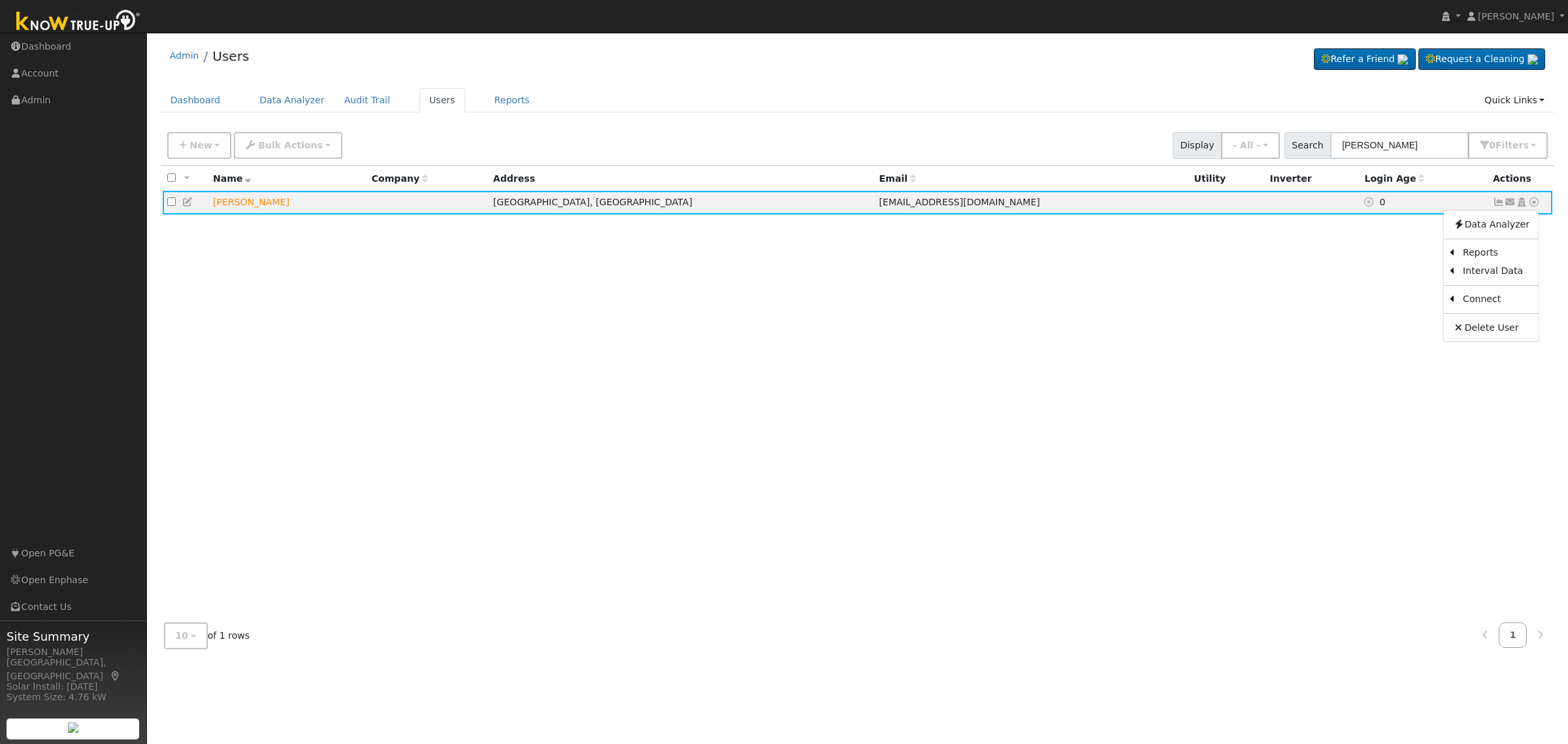
click at [0, 0] on link "Scenario" at bounding box center [0, 0] width 0 height 0
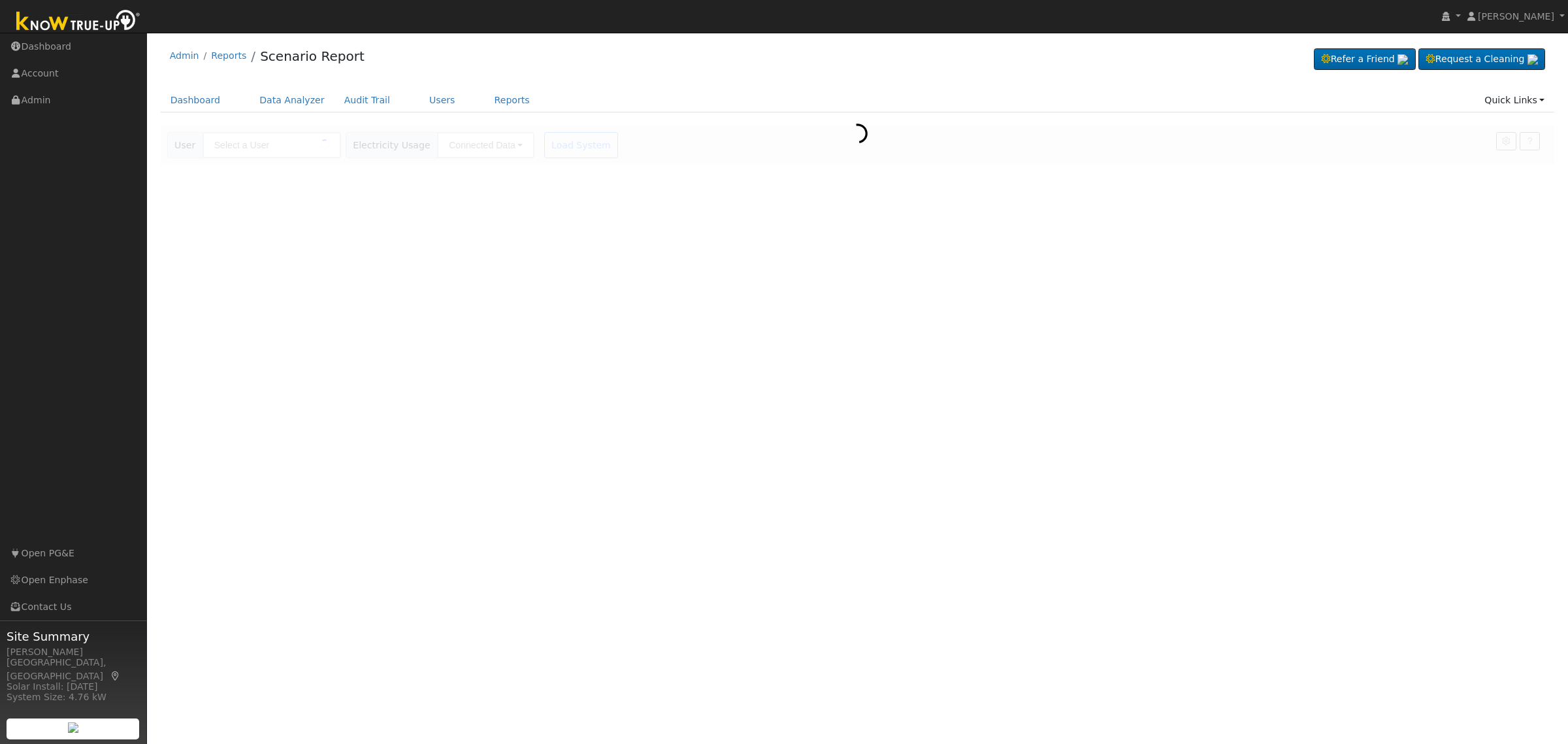
type input "[PERSON_NAME]"
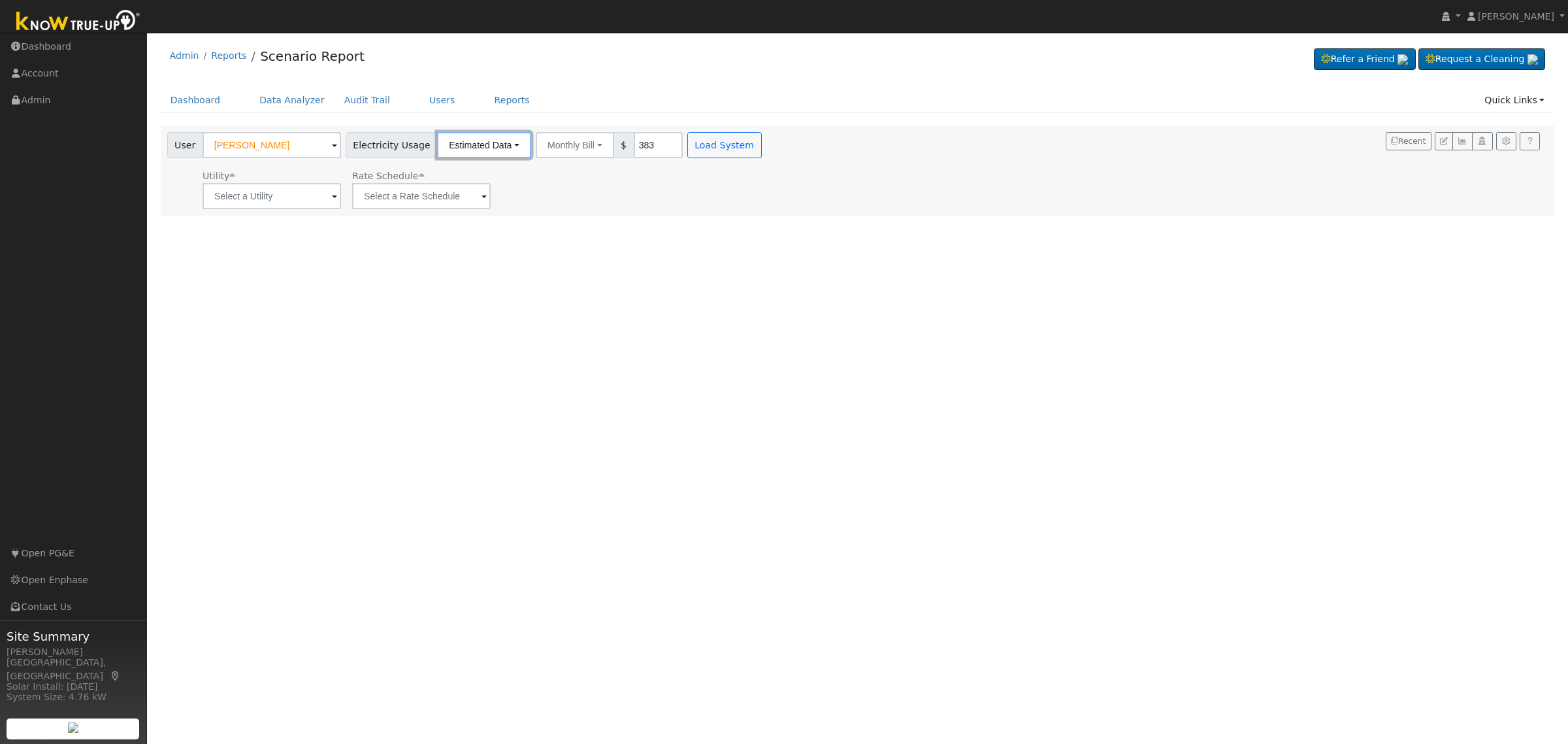
click at [498, 140] on button "Estimated Data" at bounding box center [484, 145] width 94 height 26
click at [475, 190] on link "Estimated Data" at bounding box center [484, 193] width 92 height 18
click at [601, 146] on button "Annual Consumption" at bounding box center [593, 145] width 116 height 26
click at [758, 275] on div "User Profile First name Last name Email Email Notifications No Emails No Emails…" at bounding box center [857, 388] width 1421 height 711
click at [651, 147] on input "10000" at bounding box center [676, 145] width 49 height 26
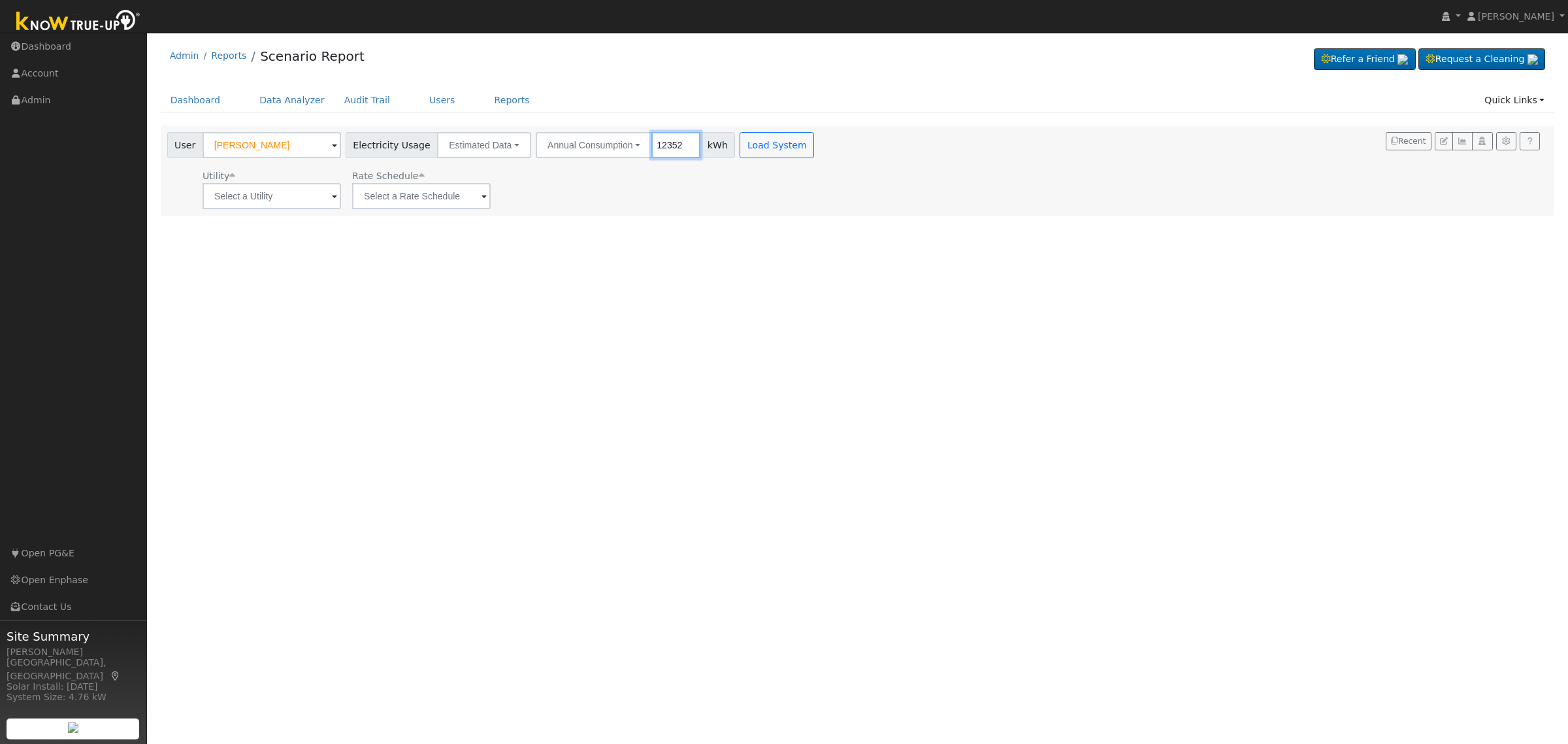
type input "12352"
click at [330, 201] on input "text" at bounding box center [272, 196] width 139 height 26
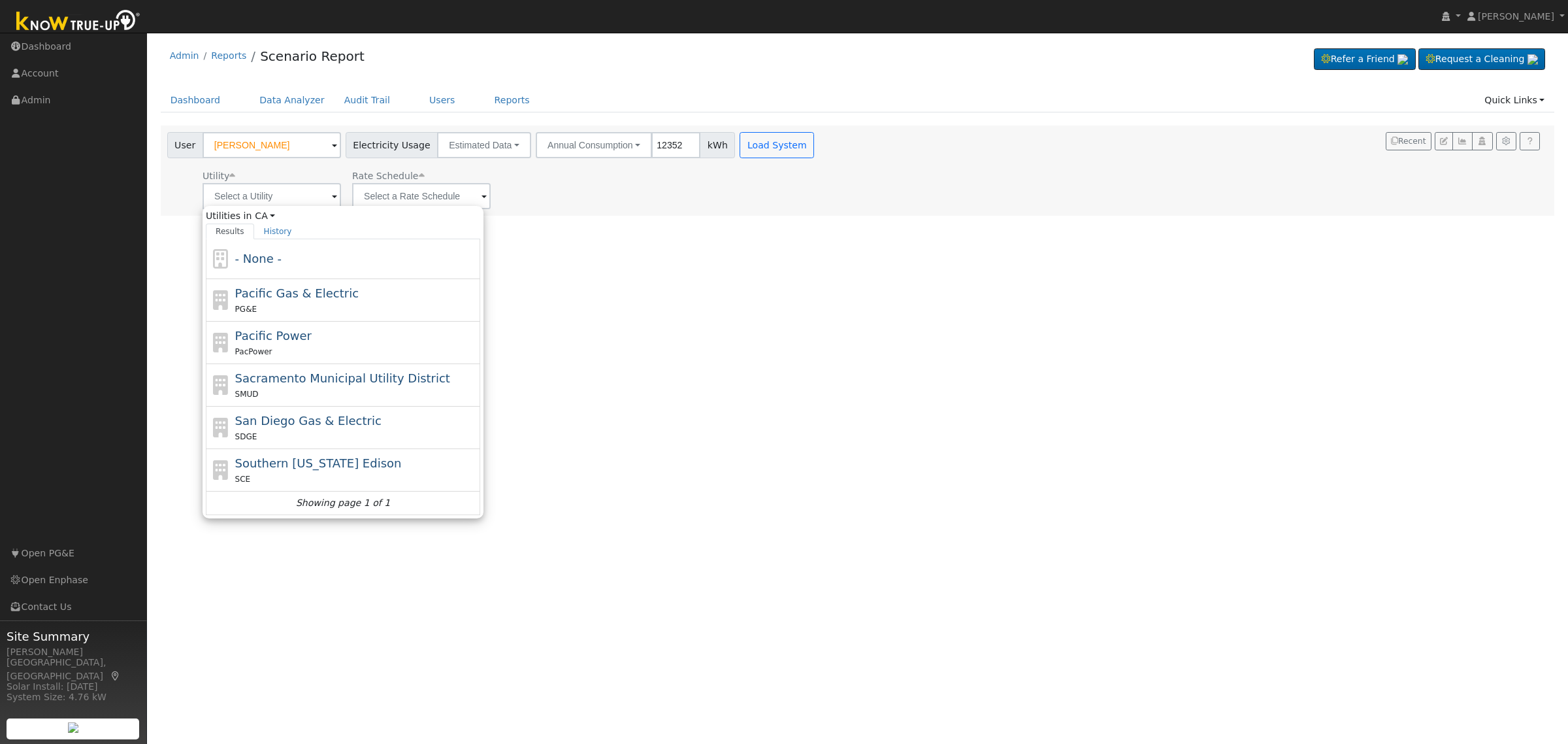
click at [345, 303] on div "PG&E" at bounding box center [357, 308] width 243 height 14
type input "Pacific Gas & Electric"
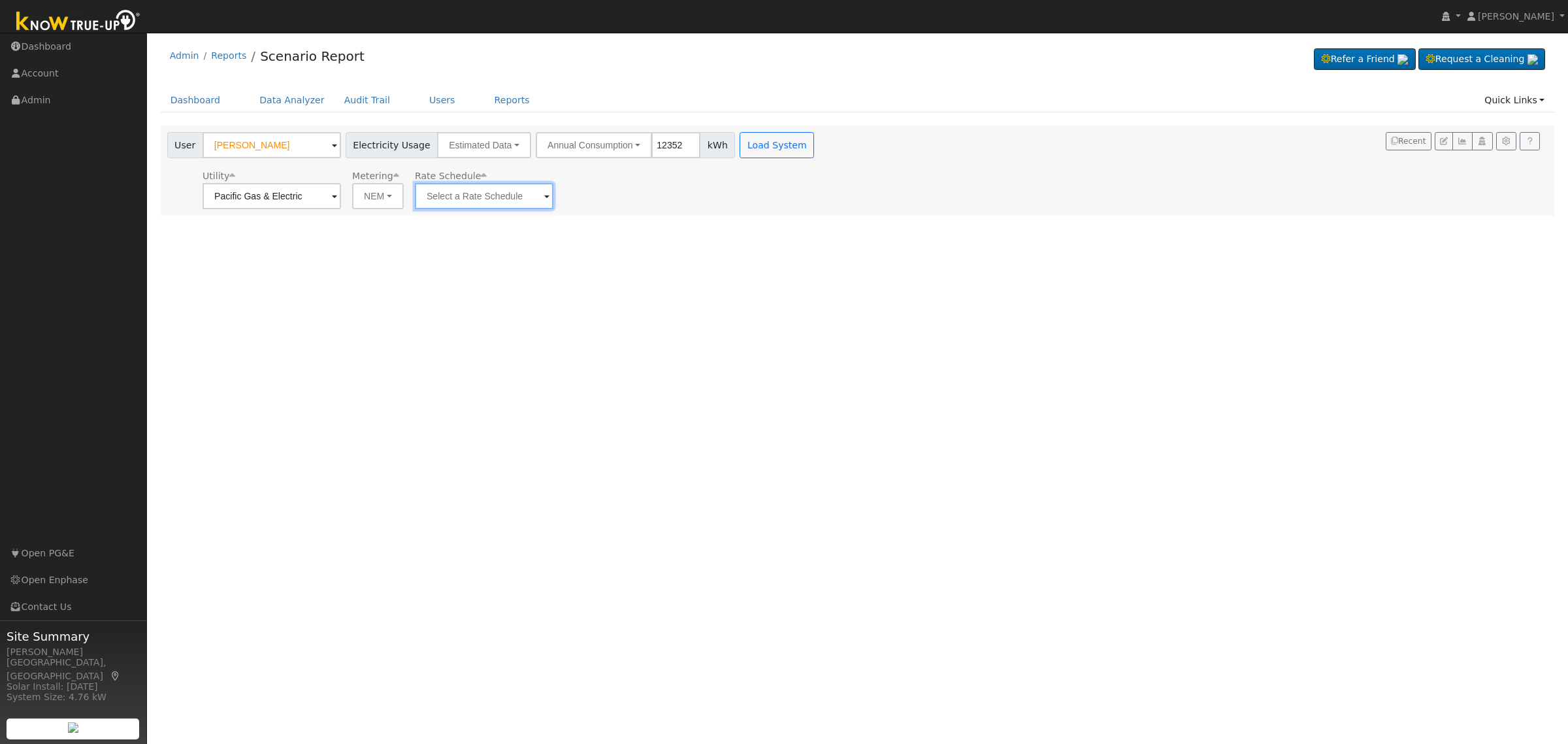
click at [521, 195] on input "text" at bounding box center [484, 196] width 139 height 26
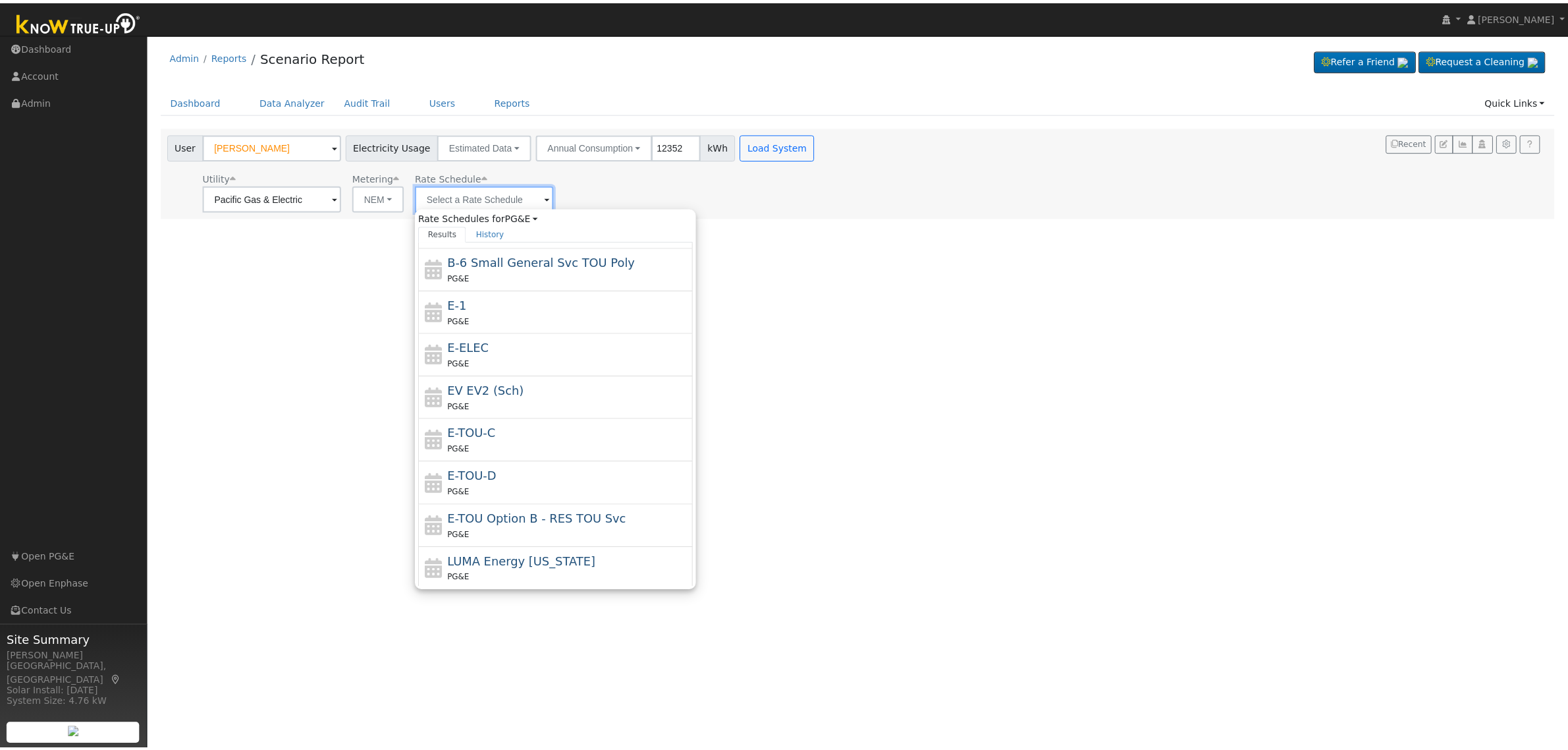
scroll to position [232, 0]
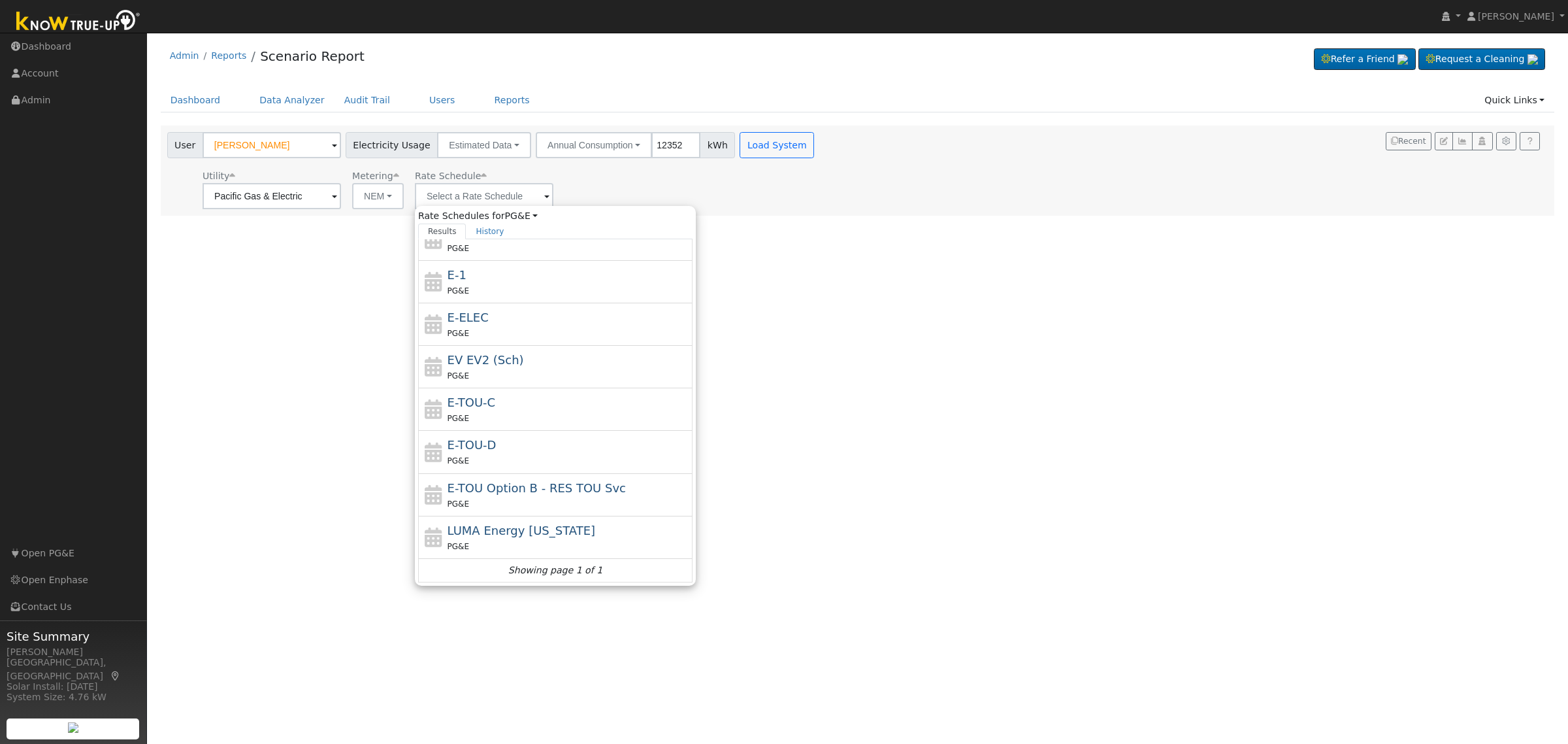
click at [539, 459] on div "PG&E" at bounding box center [569, 460] width 243 height 14
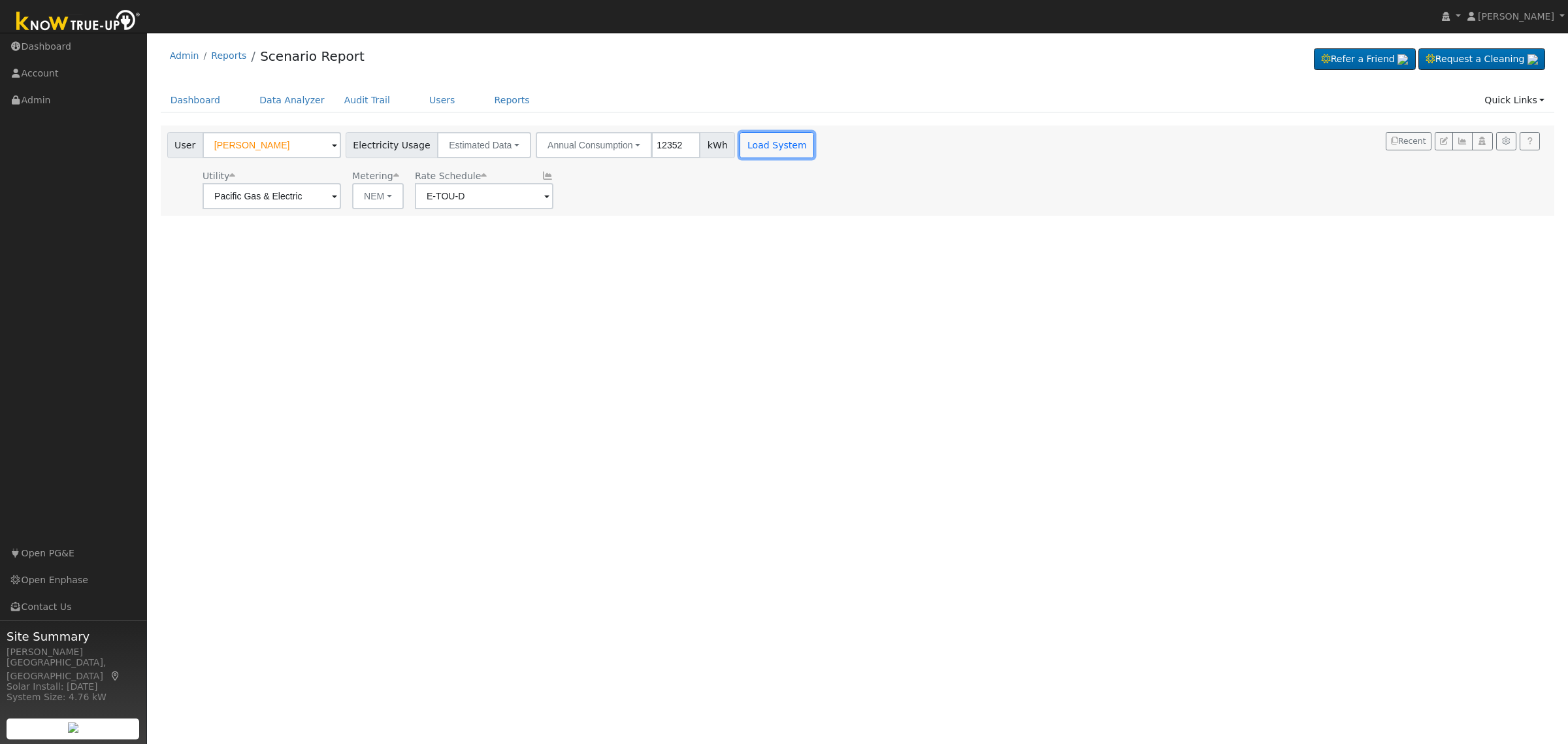
click at [769, 145] on button "Load System" at bounding box center [776, 145] width 74 height 26
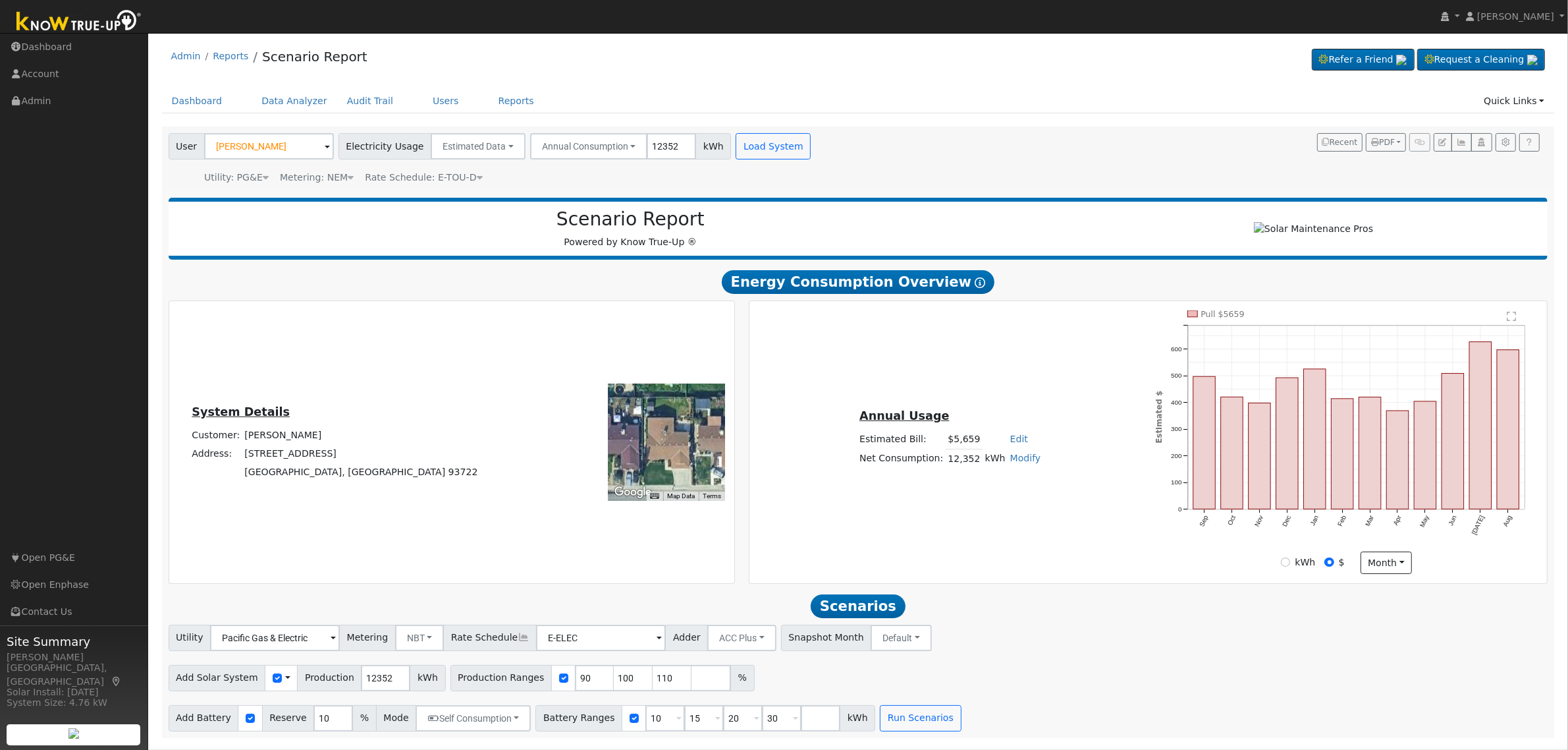
scroll to position [1, 0]
click at [446, 175] on span "Rate Schedule: E-TOU-D" at bounding box center [424, 177] width 117 height 11
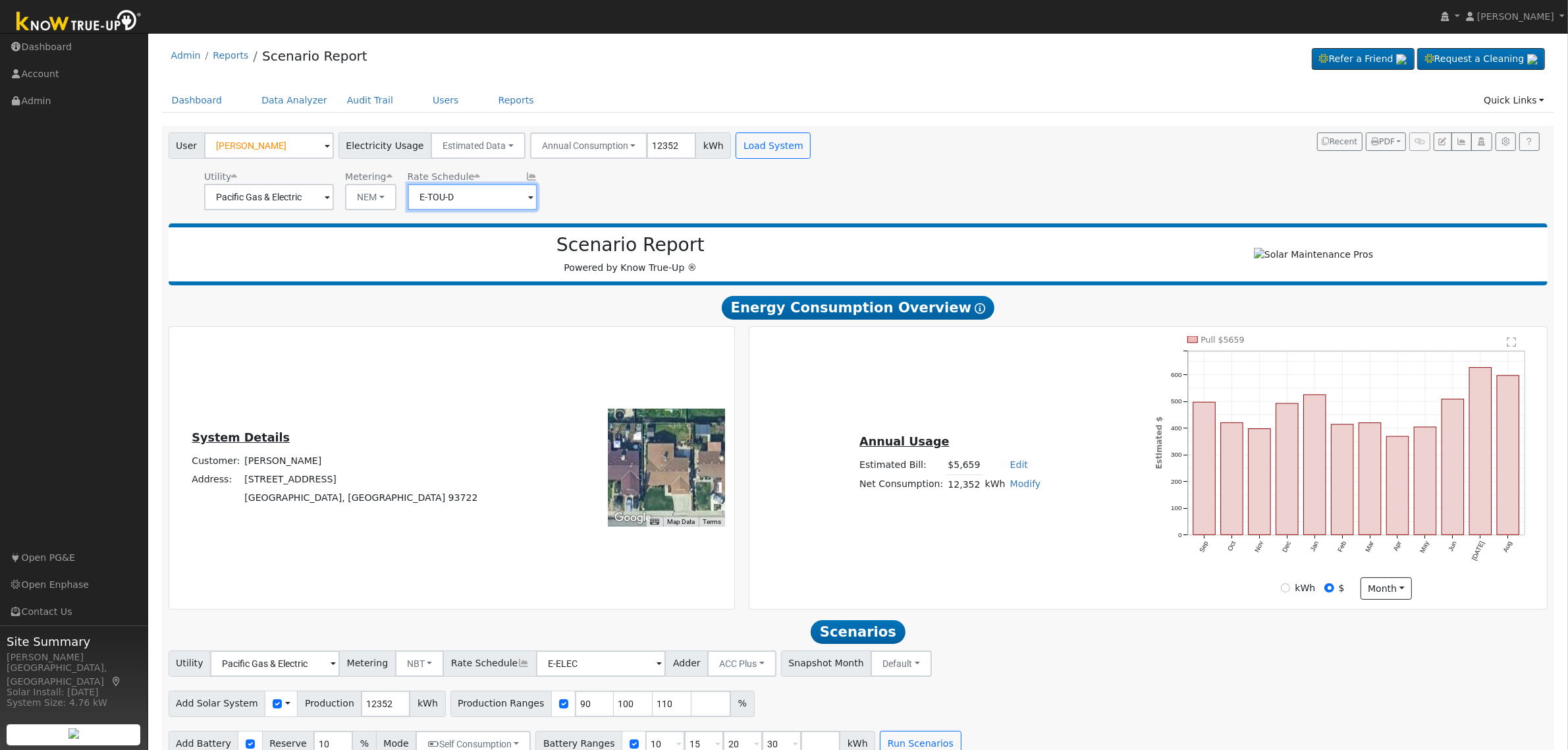
click at [488, 198] on input "E-TOU-D" at bounding box center [472, 196] width 130 height 26
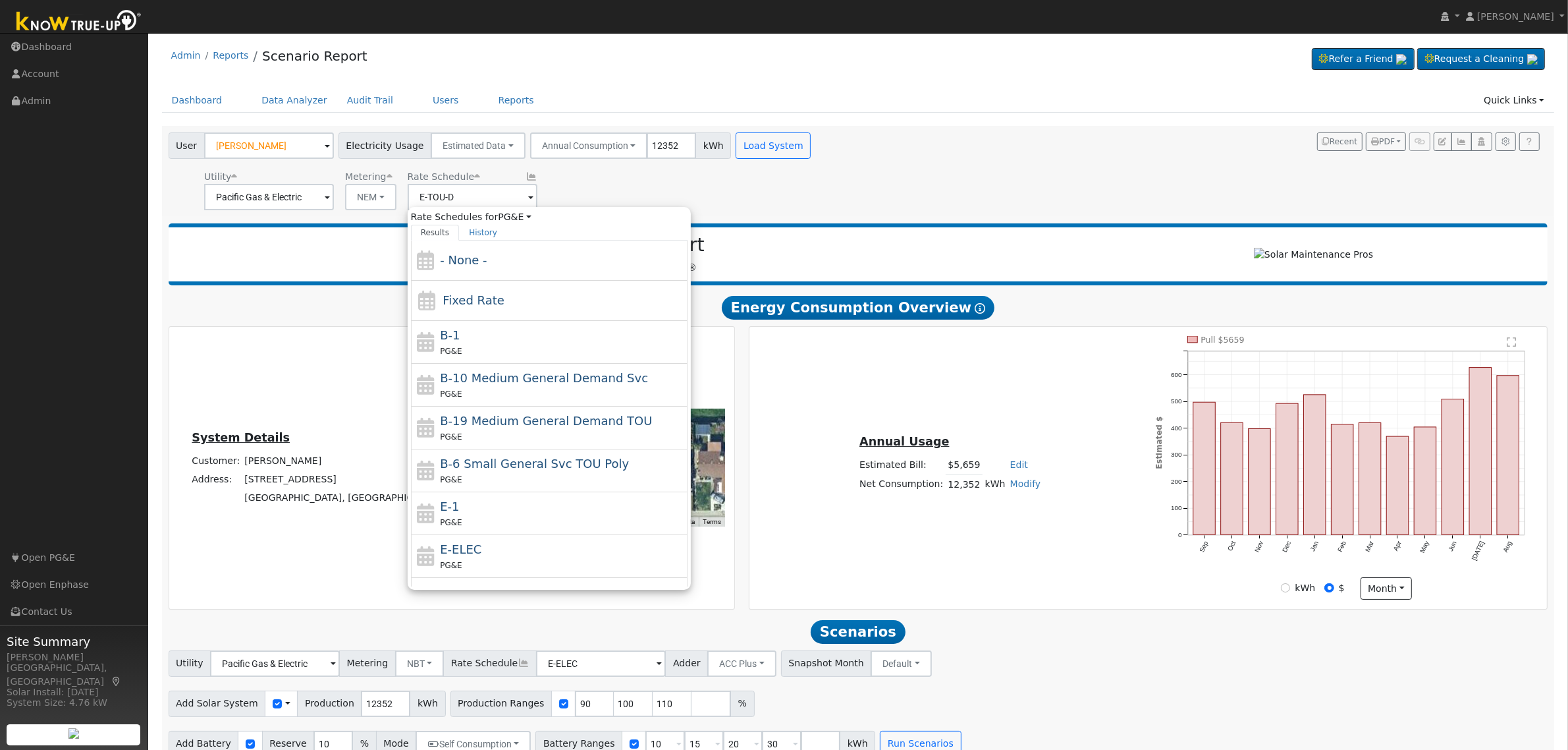
click at [492, 507] on div "E-1 PG&E" at bounding box center [563, 513] width 245 height 32
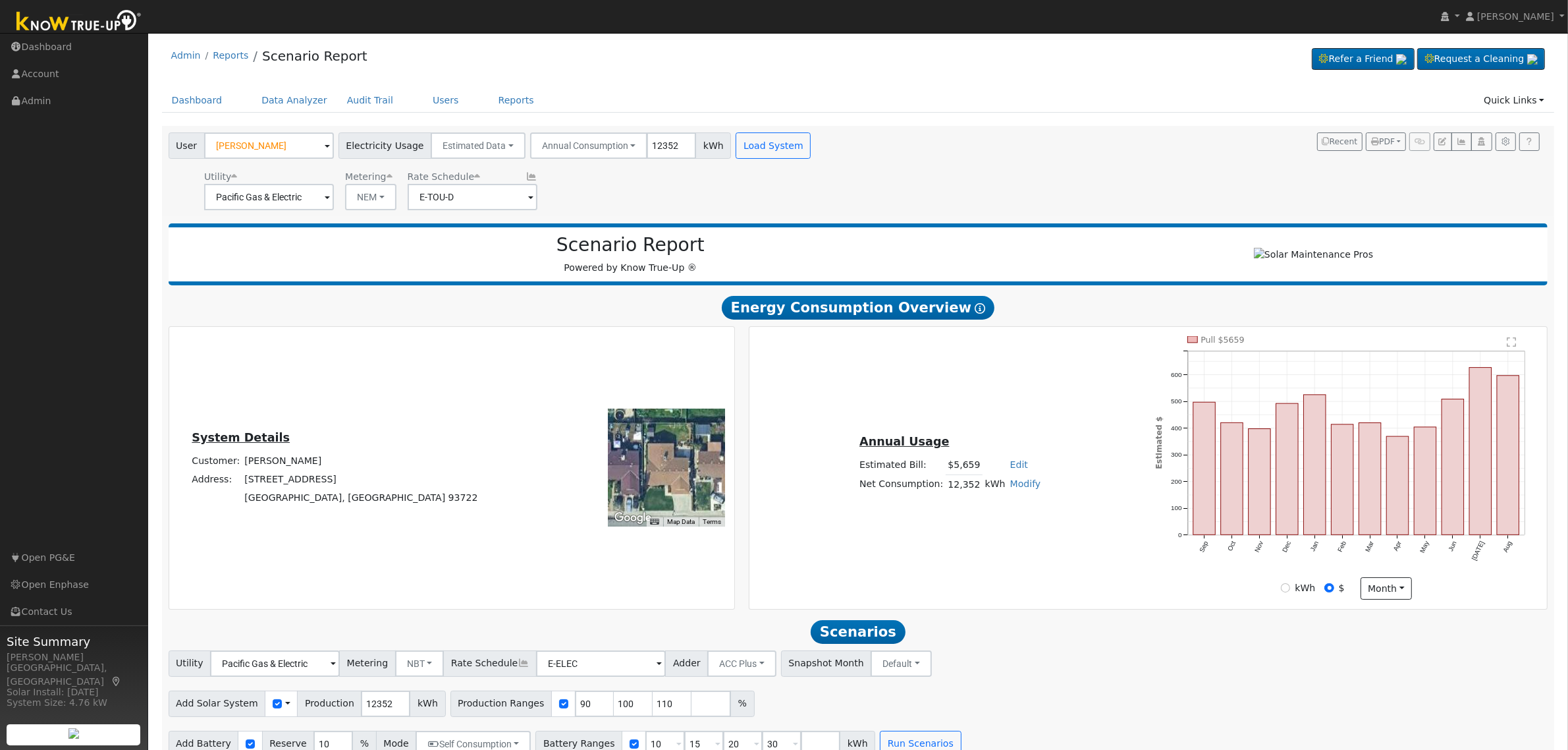
type input "E-1"
click at [765, 138] on button "Load System" at bounding box center [773, 145] width 75 height 26
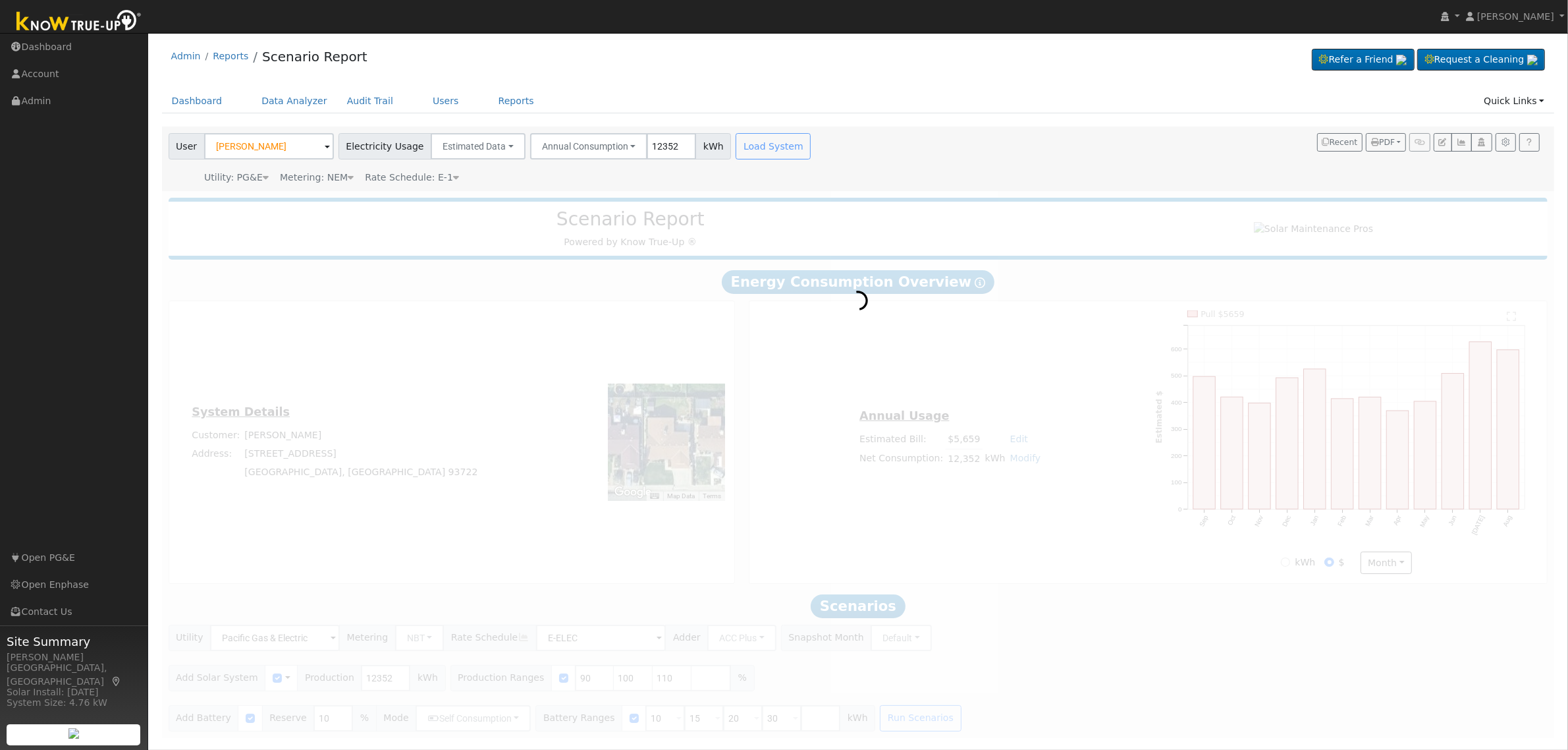
scroll to position [0, 0]
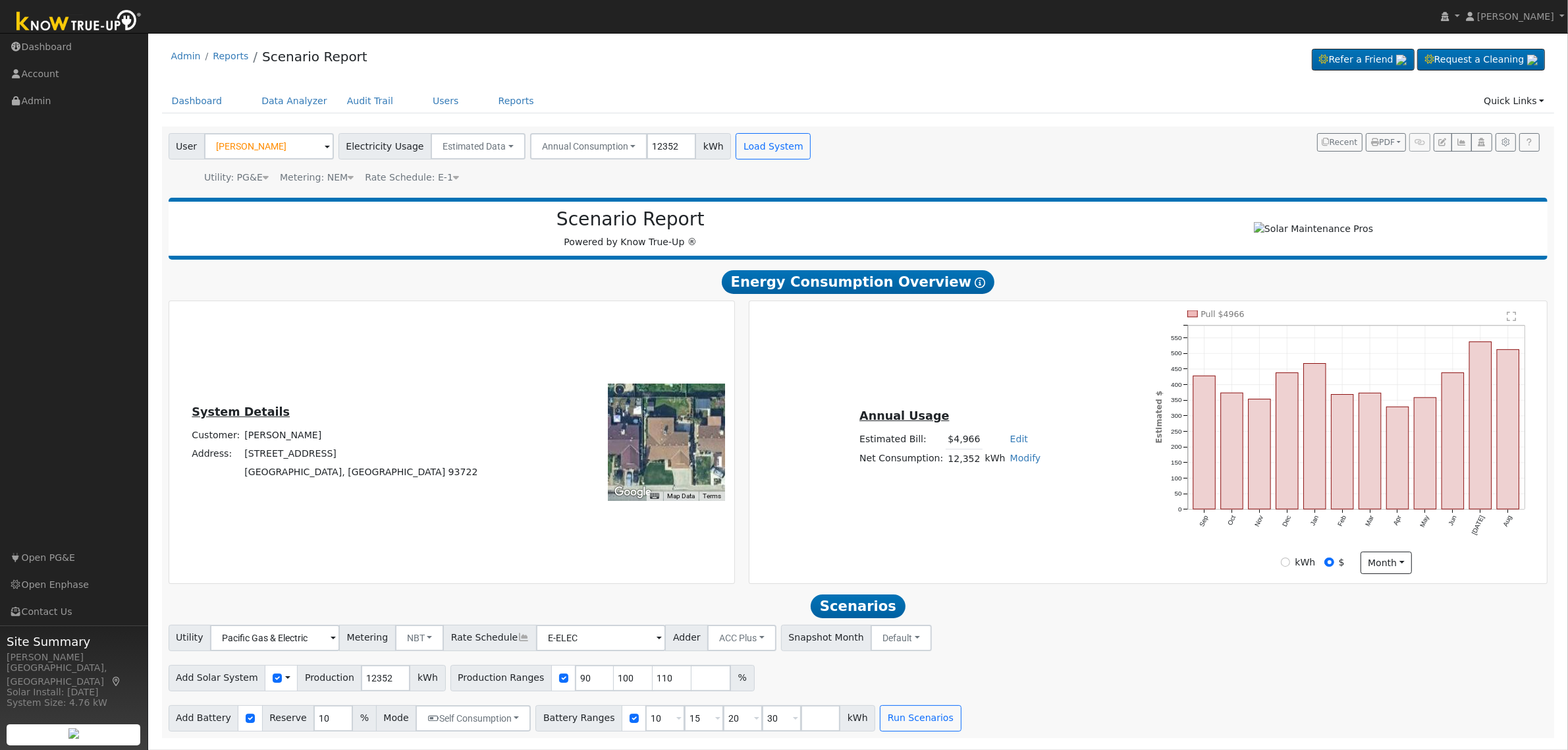
click at [1013, 441] on link "Edit" at bounding box center [1018, 439] width 17 height 11
type input "5007"
click at [1000, 353] on div "Annual Usage Estimated Bill: $4,966 Edit Estimated Bill $ 5007 Annual Net Consu…" at bounding box center [1149, 442] width 793 height 263
click at [552, 677] on div at bounding box center [563, 678] width 25 height 26
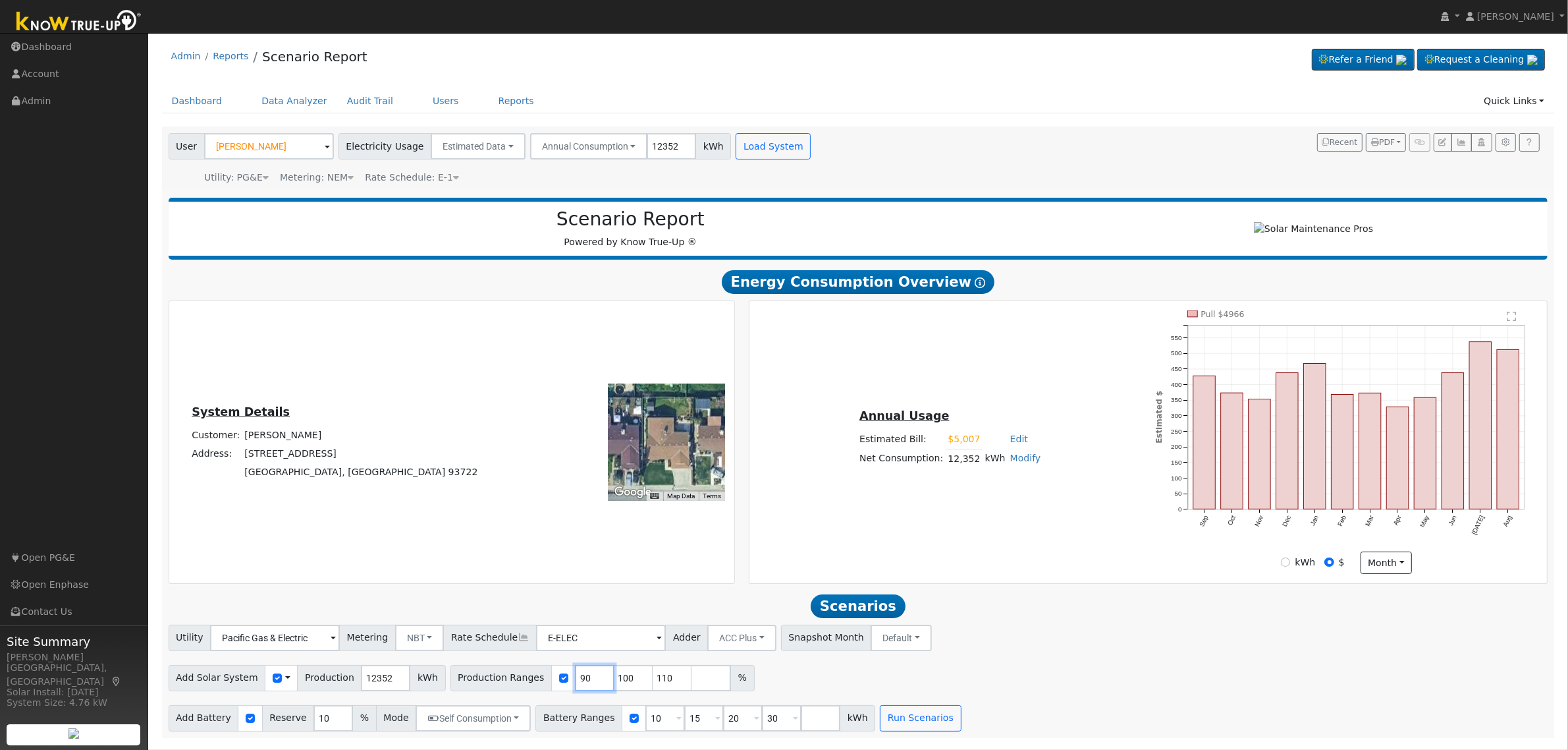
click at [575, 680] on input "90" at bounding box center [595, 678] width 39 height 26
type input "100"
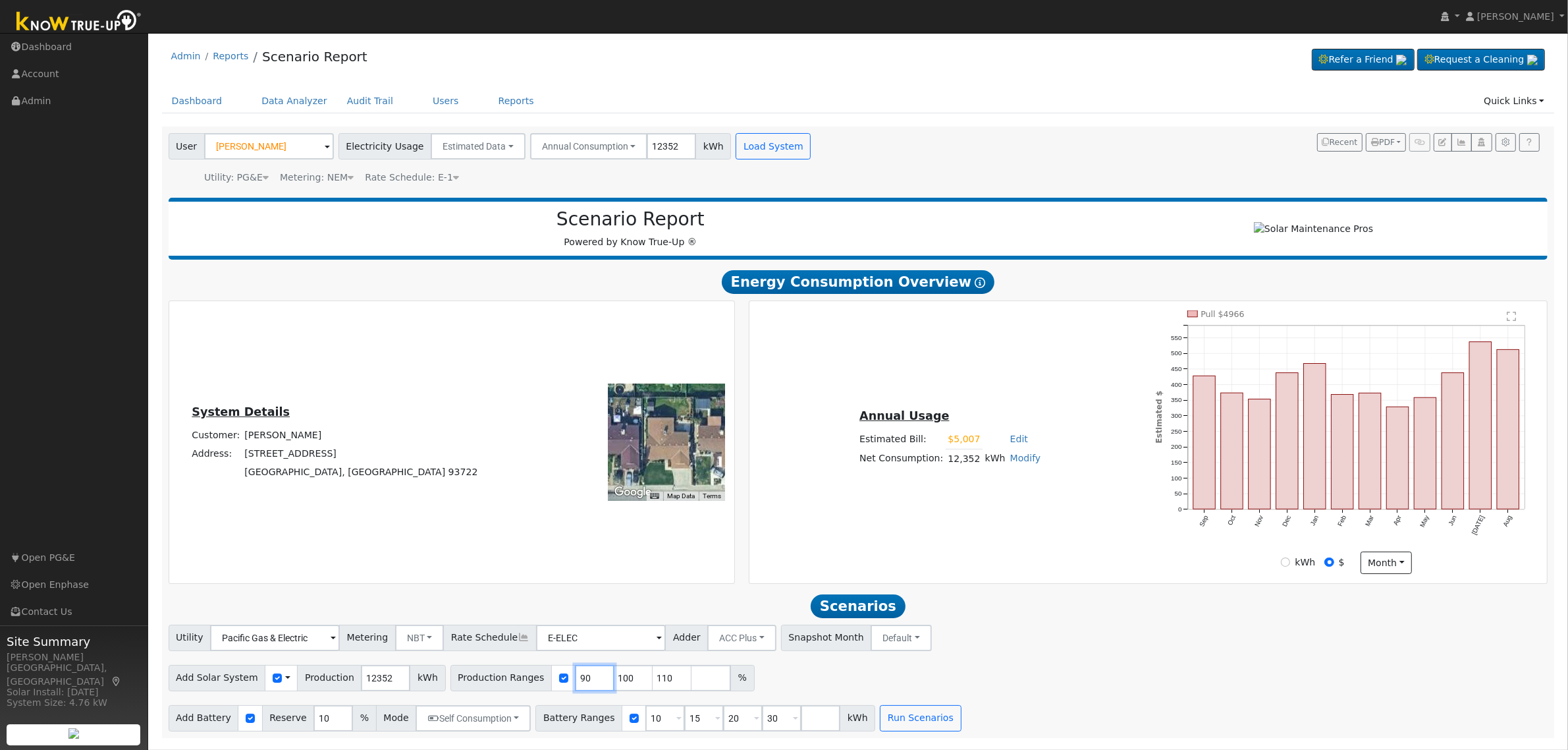
type input "110"
click at [575, 680] on input "100" at bounding box center [595, 678] width 39 height 26
type input "110"
click at [575, 680] on input "number" at bounding box center [595, 678] width 39 height 26
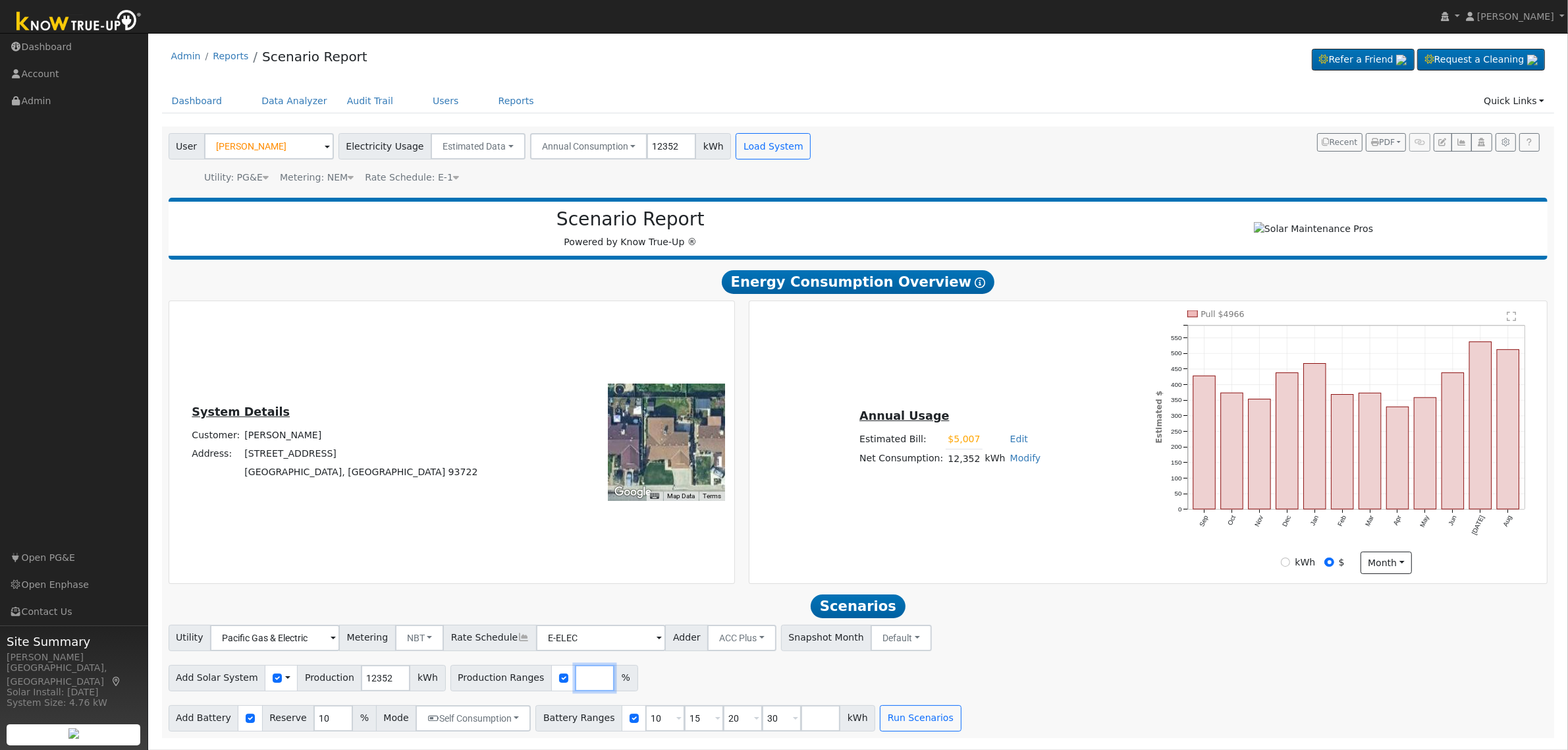
type input "1"
click at [575, 680] on input "1" at bounding box center [595, 678] width 39 height 26
type input "122.08"
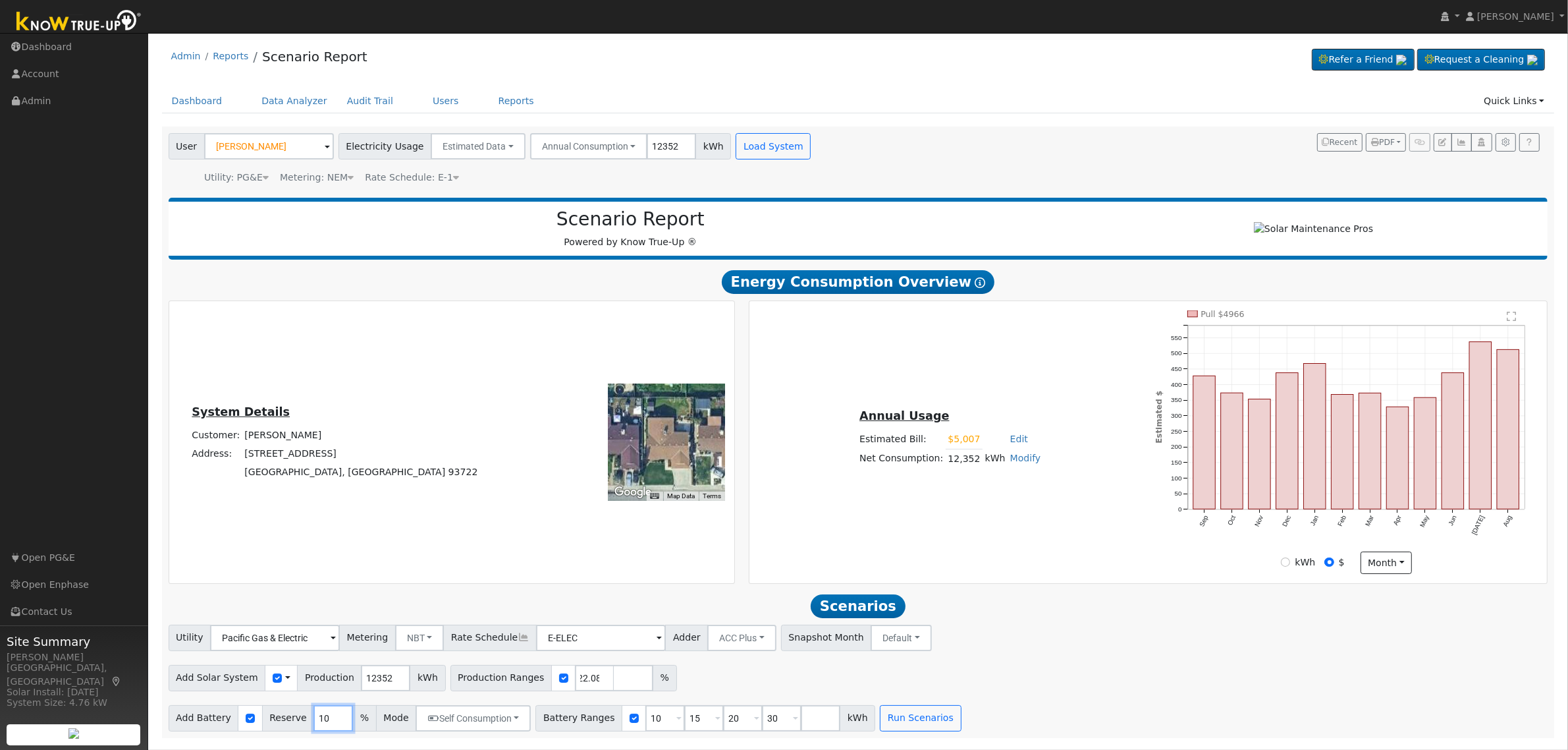
click at [318, 723] on input "10" at bounding box center [332, 718] width 39 height 26
click at [318, 724] on input "10" at bounding box center [332, 718] width 39 height 26
type input "20"
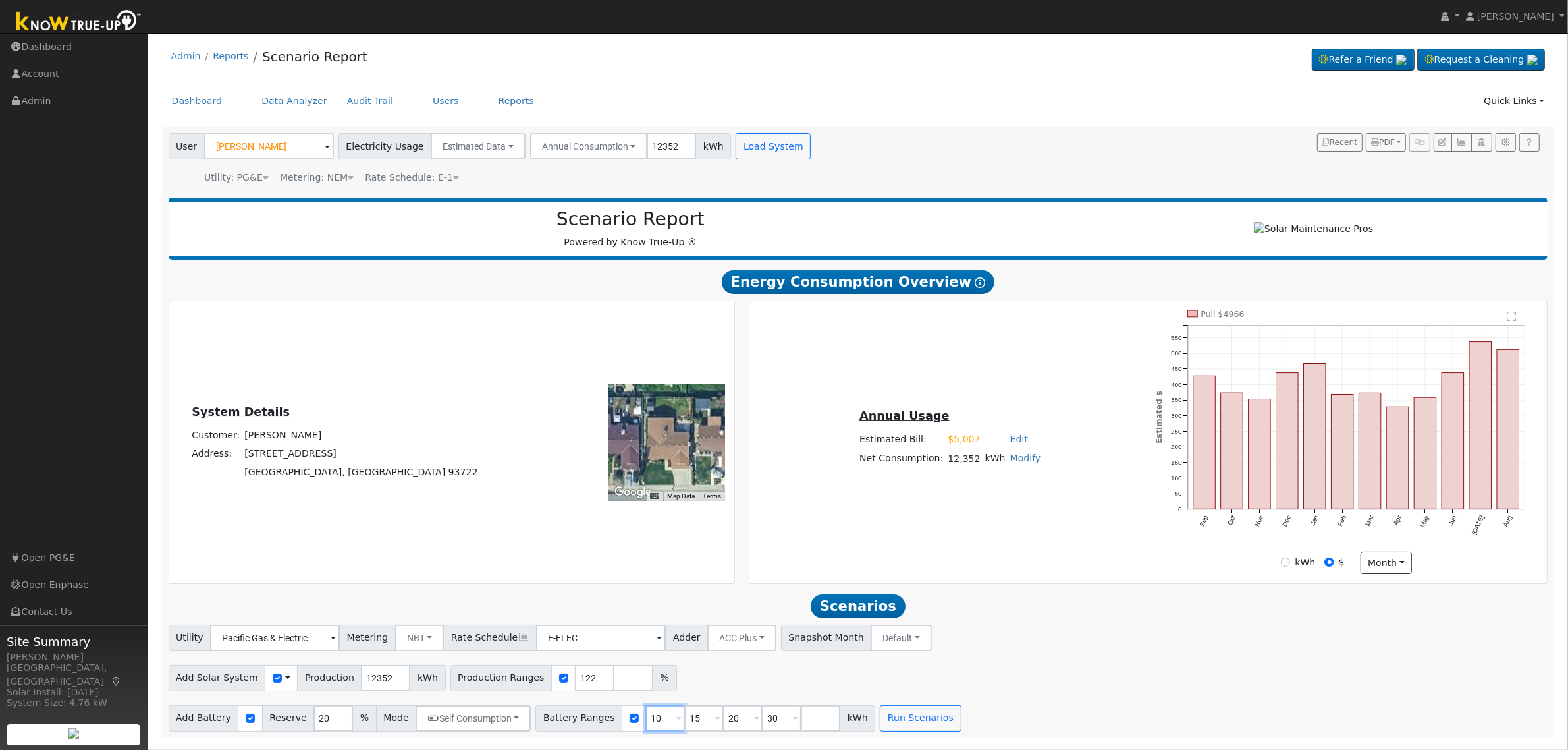
click at [646, 724] on input "10" at bounding box center [665, 718] width 39 height 26
type input "15"
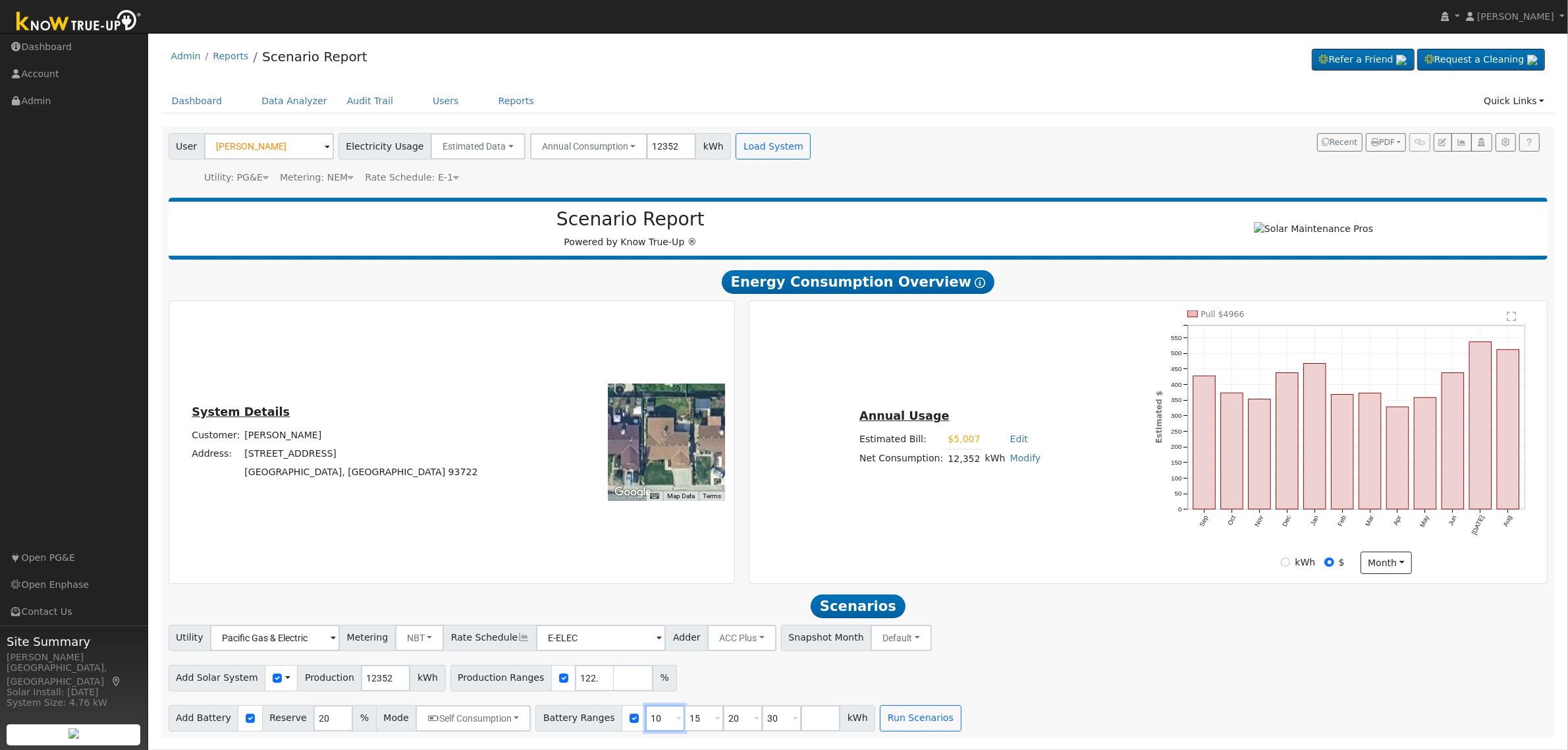
type input "20"
type input "30"
click at [646, 724] on input "15" at bounding box center [665, 718] width 39 height 26
type input "20"
type input "30"
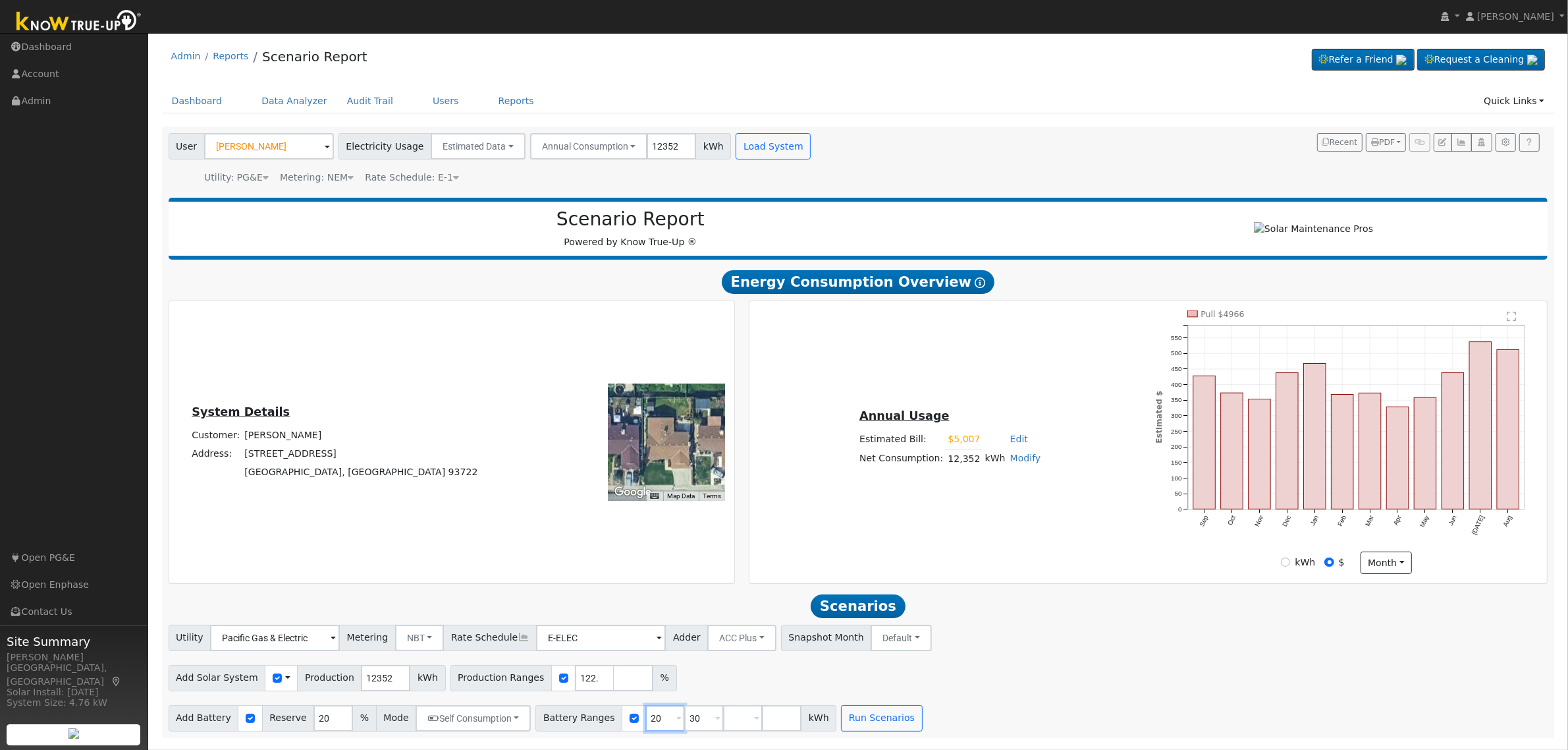
click at [646, 724] on input "20" at bounding box center [665, 718] width 39 height 26
type input "30"
click at [646, 724] on input "30" at bounding box center [665, 718] width 39 height 26
click at [646, 724] on input "number" at bounding box center [665, 718] width 39 height 26
click at [313, 723] on input "20" at bounding box center [332, 718] width 39 height 26
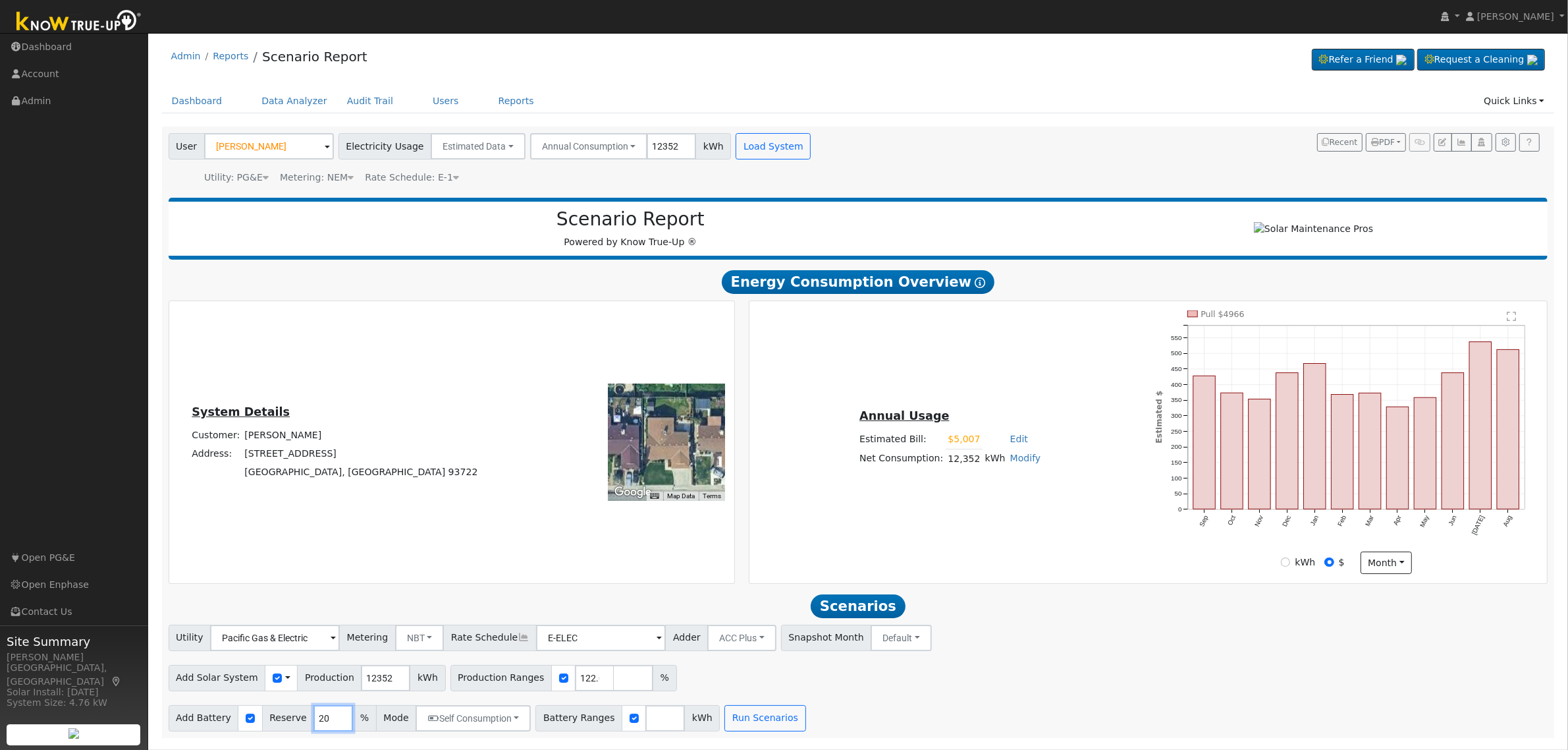
click at [313, 723] on input "20" at bounding box center [332, 718] width 39 height 26
type input "10"
click at [646, 728] on input "number" at bounding box center [665, 718] width 39 height 26
type input "20"
click at [781, 722] on button "Run Scenarios" at bounding box center [804, 718] width 81 height 26
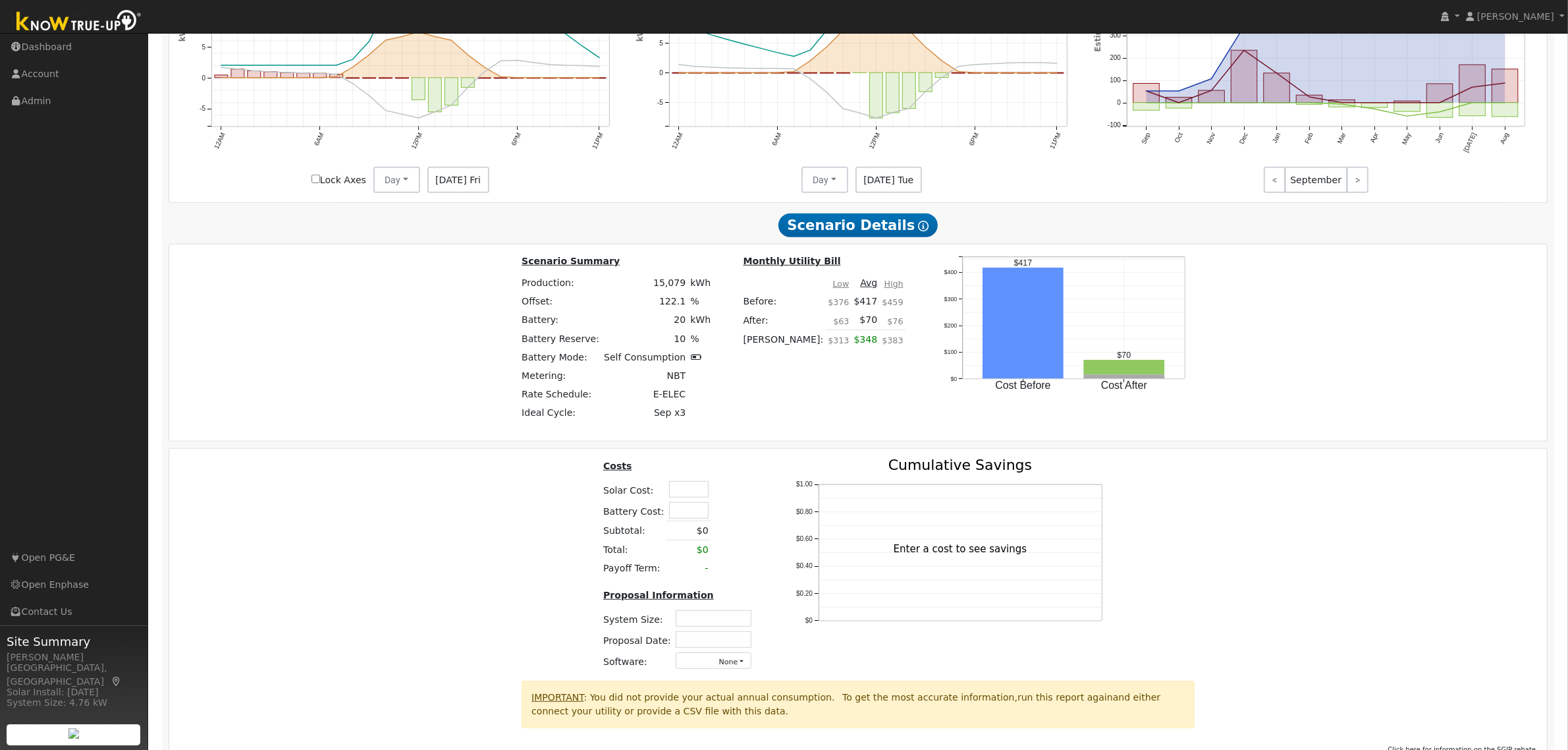
scroll to position [1046, 0]
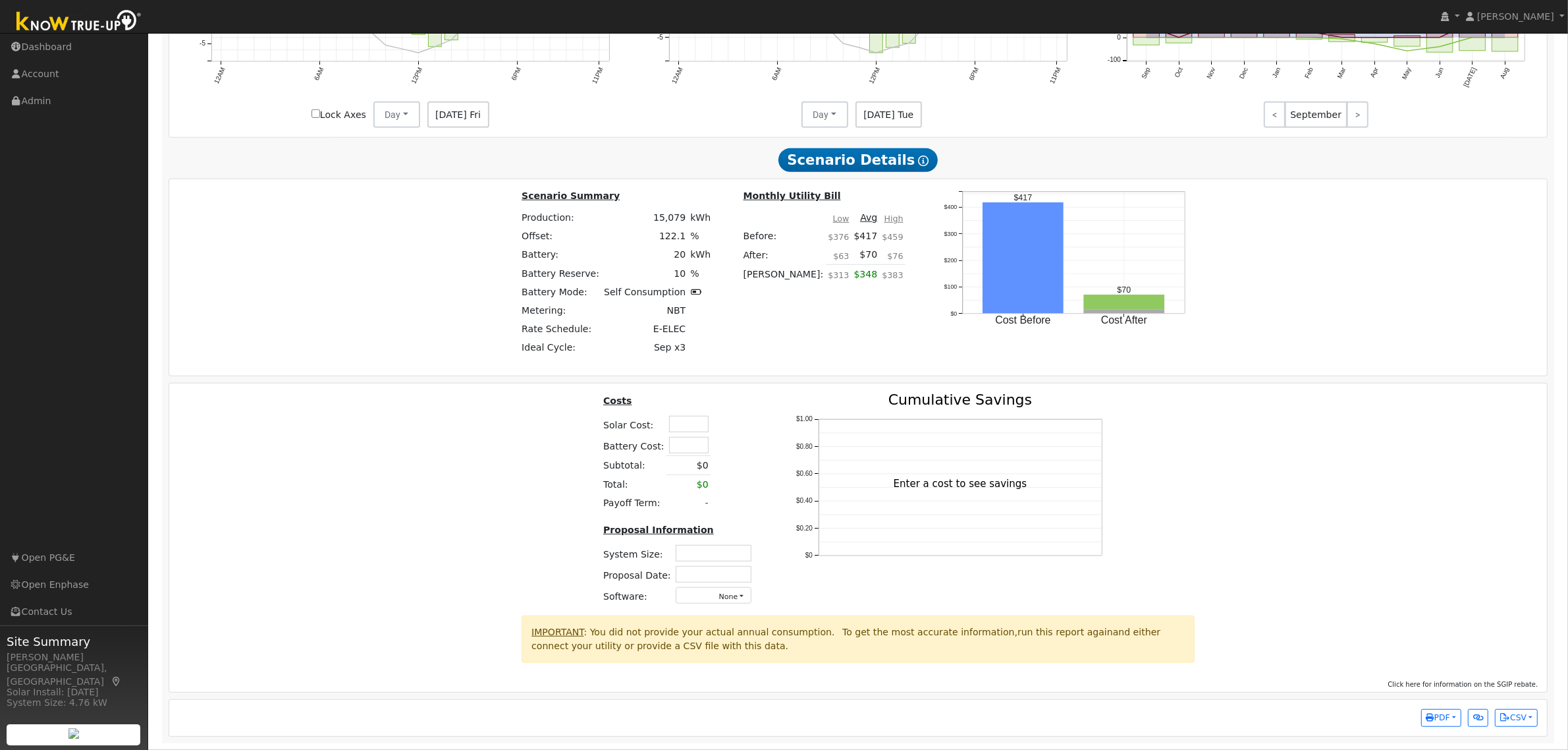
click at [681, 420] on input "text" at bounding box center [689, 424] width 39 height 16
type input "$40,500"
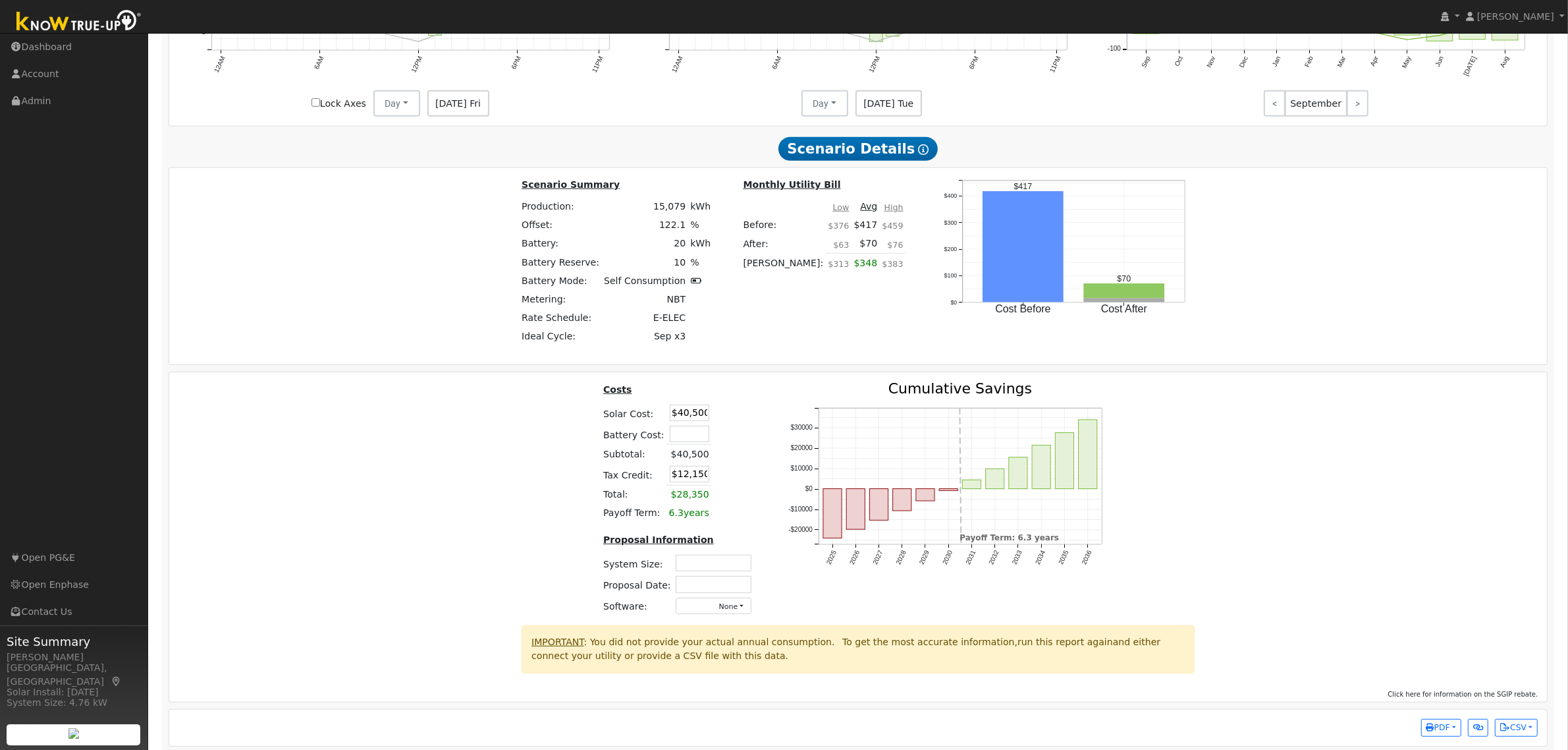
click at [1225, 449] on div "Costs Solar Cost: $40,500 Battery Cost: Subtotal: $40,500 Tax Credit: $12,150 T…" at bounding box center [858, 503] width 1388 height 244
click at [689, 482] on input "$12,150" at bounding box center [689, 474] width 39 height 16
type input "$0"
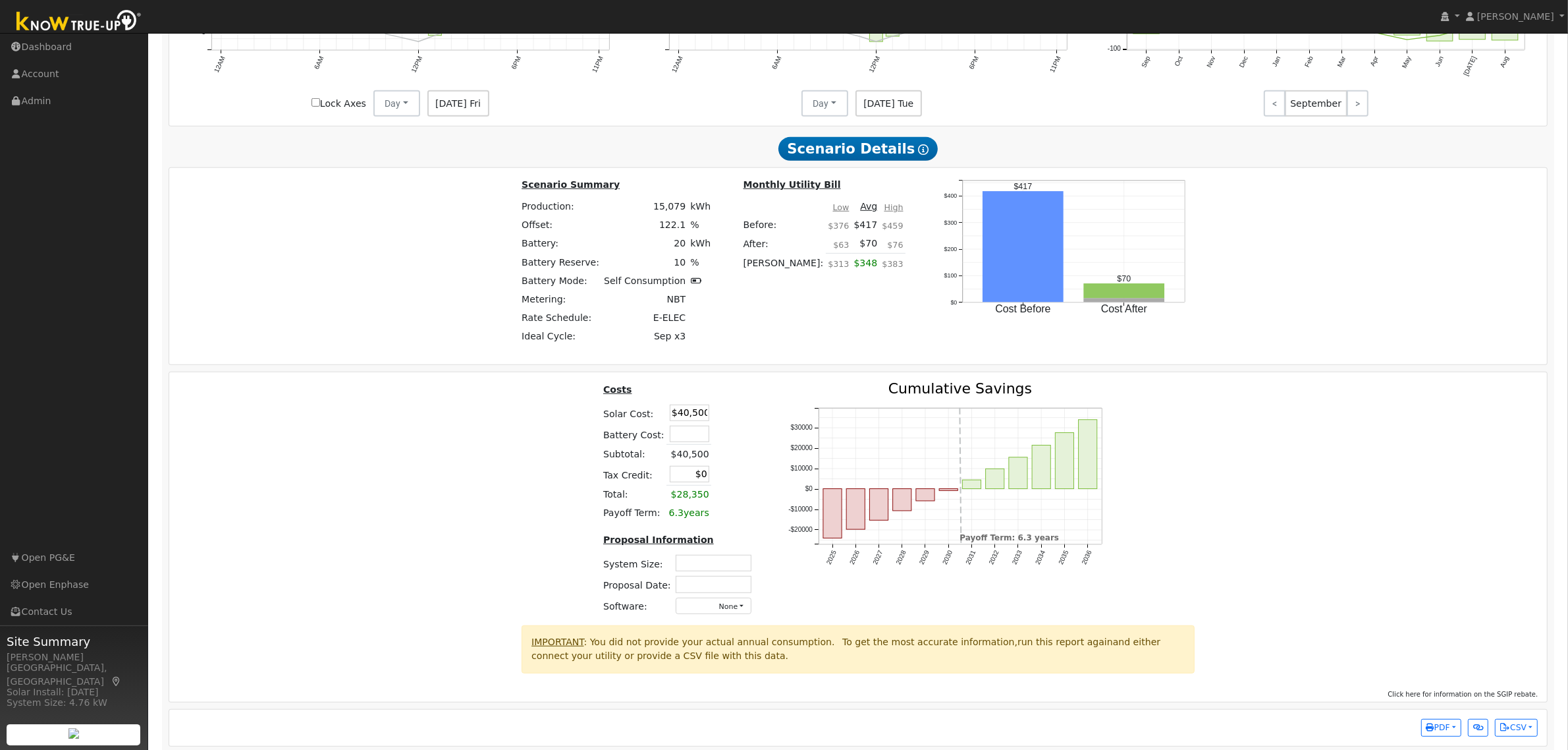
click at [1228, 498] on div "Costs Solar Cost: $40,500 Battery Cost: Subtotal: $40,500 Tax Credit: $0 Total:…" at bounding box center [858, 503] width 1388 height 244
click at [735, 564] on td at bounding box center [713, 563] width 80 height 21
click at [729, 571] on input "text" at bounding box center [713, 563] width 76 height 16
type input "9.84"
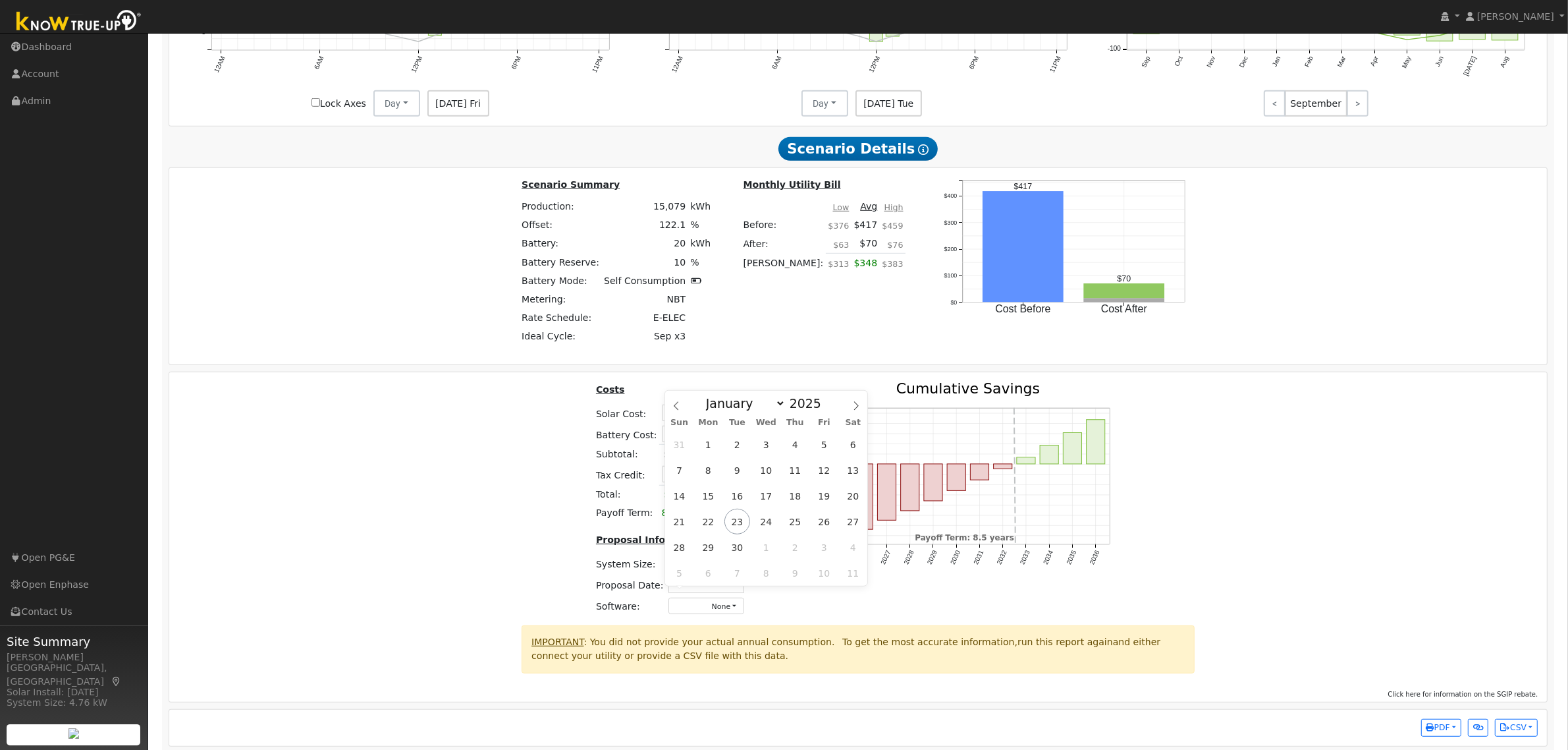
click at [724, 590] on input "text" at bounding box center [706, 584] width 76 height 16
click at [742, 522] on span "23" at bounding box center [737, 522] width 26 height 26
type input "09/23/2025"
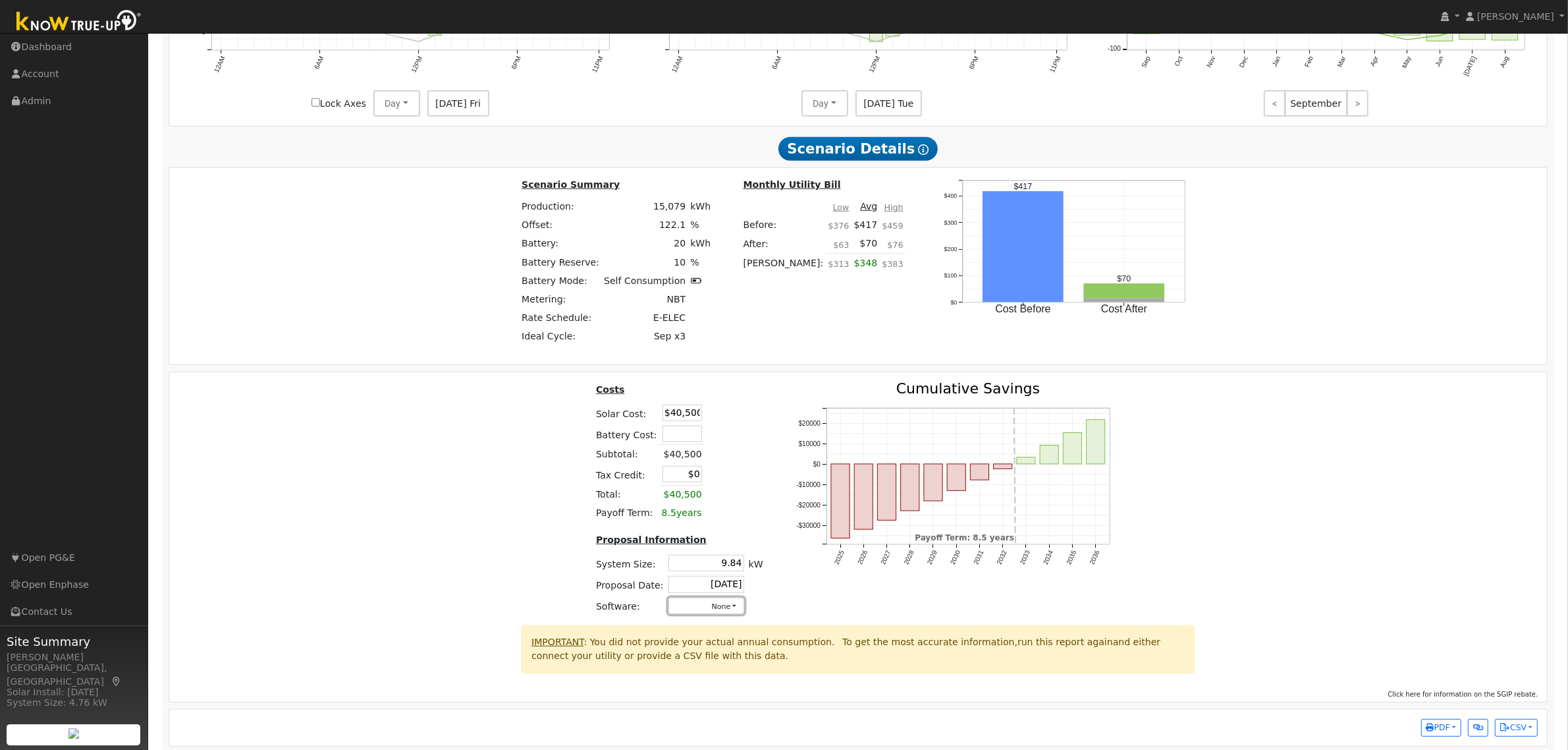
click at [705, 614] on button "None" at bounding box center [706, 606] width 76 height 16
click at [677, 496] on link "Aurora" at bounding box center [692, 488] width 94 height 18
click at [1224, 475] on div "Costs Solar Cost: $40,500 Battery Cost: Subtotal: $40,500 Tax Credit: $0 Total:…" at bounding box center [858, 503] width 1388 height 244
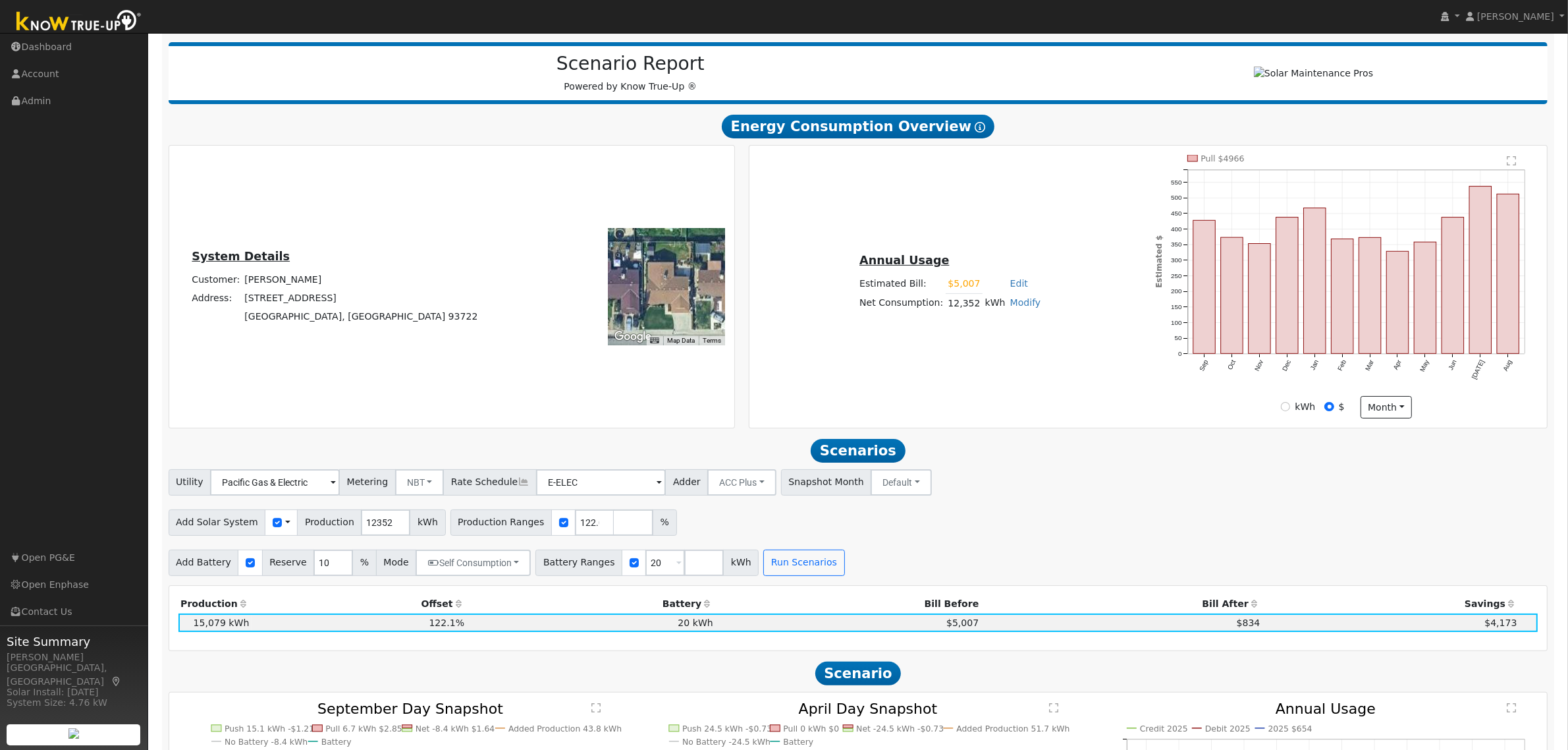
scroll to position [0, 0]
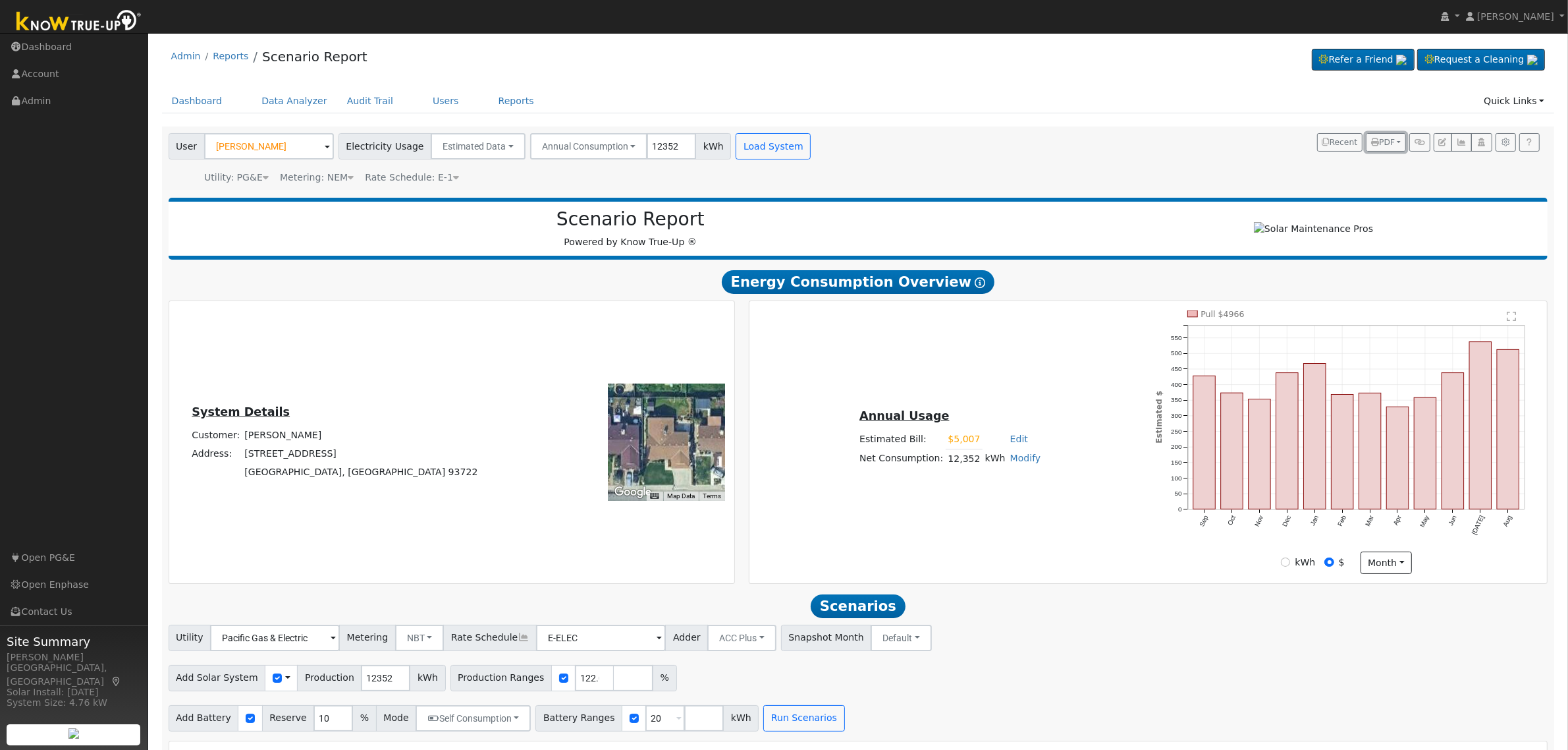
click at [1394, 138] on button "PDF" at bounding box center [1386, 143] width 40 height 18
click at [1335, 225] on link "Both" at bounding box center [1352, 226] width 108 height 18
click at [1395, 138] on button "PDF" at bounding box center [1386, 143] width 40 height 18
click at [1351, 228] on link "Both" at bounding box center [1352, 226] width 108 height 18
